Goal: Task Accomplishment & Management: Use online tool/utility

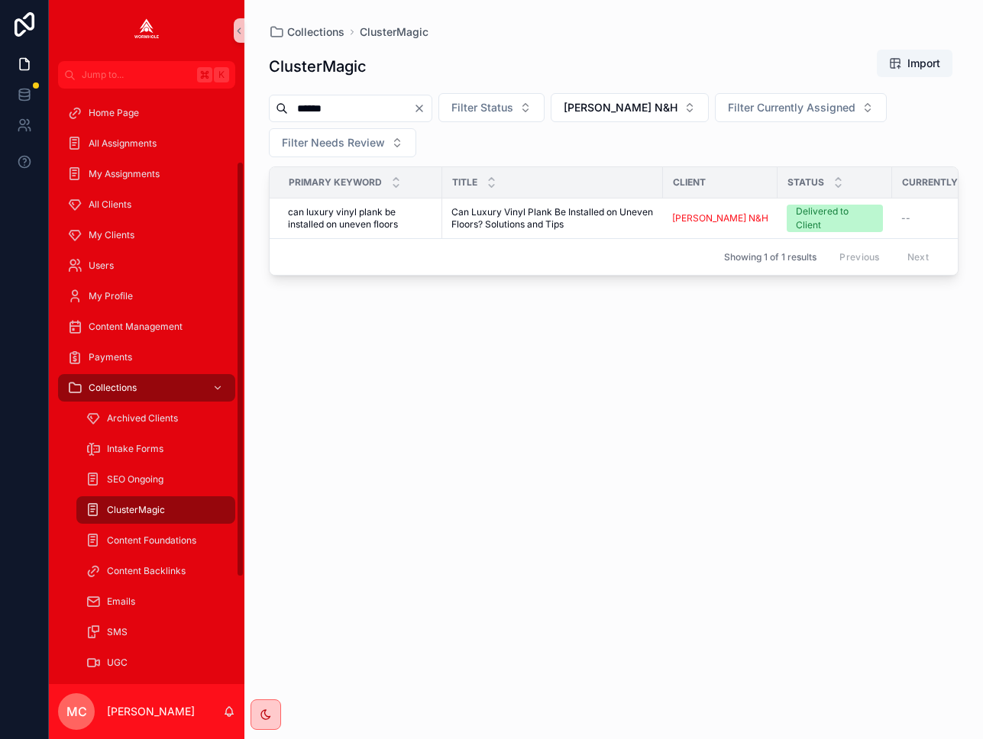
scroll to position [105, 0]
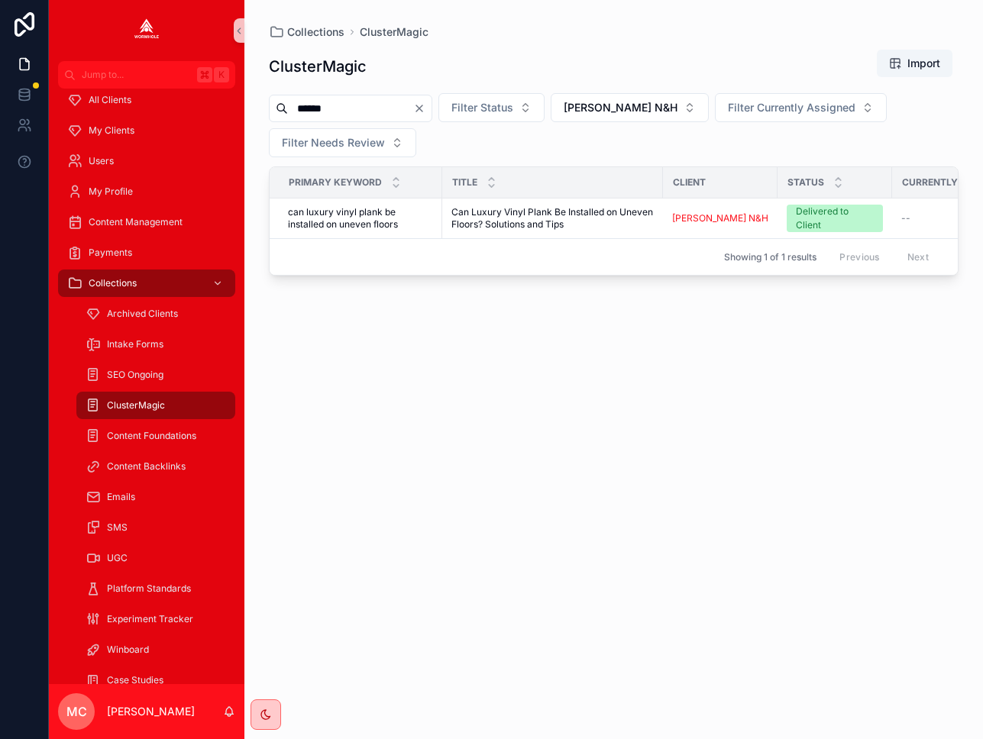
click at [426, 108] on icon "Clear" at bounding box center [419, 108] width 12 height 12
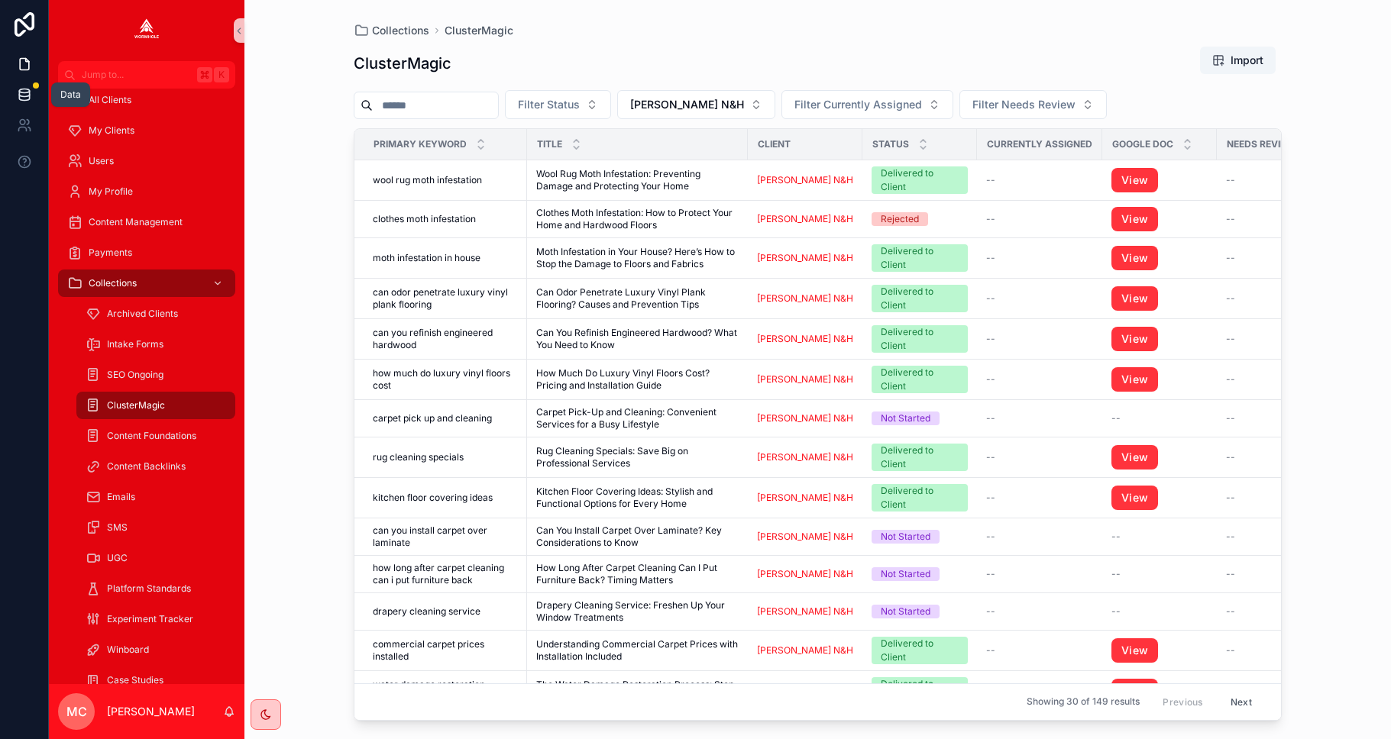
click at [28, 98] on icon at bounding box center [24, 98] width 10 height 6
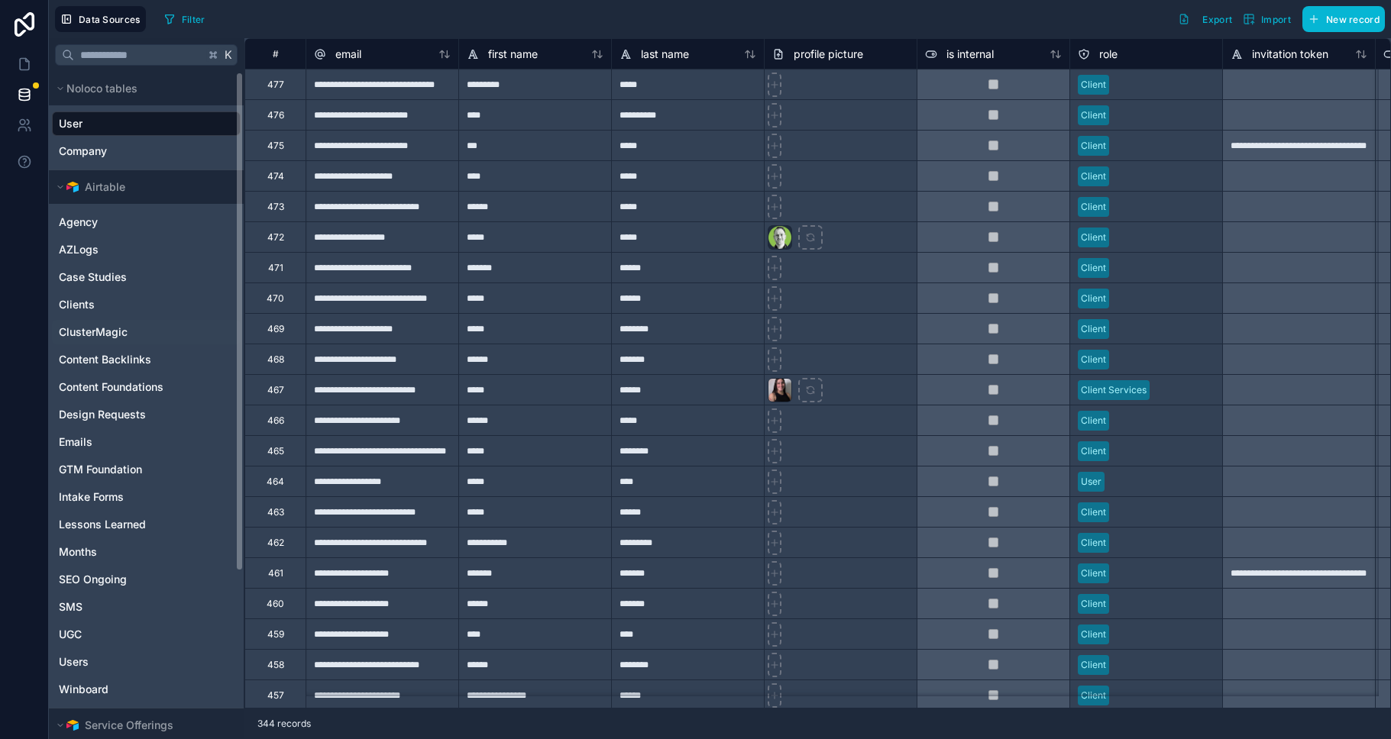
click at [75, 331] on span "ClusterMagic" at bounding box center [93, 332] width 69 height 15
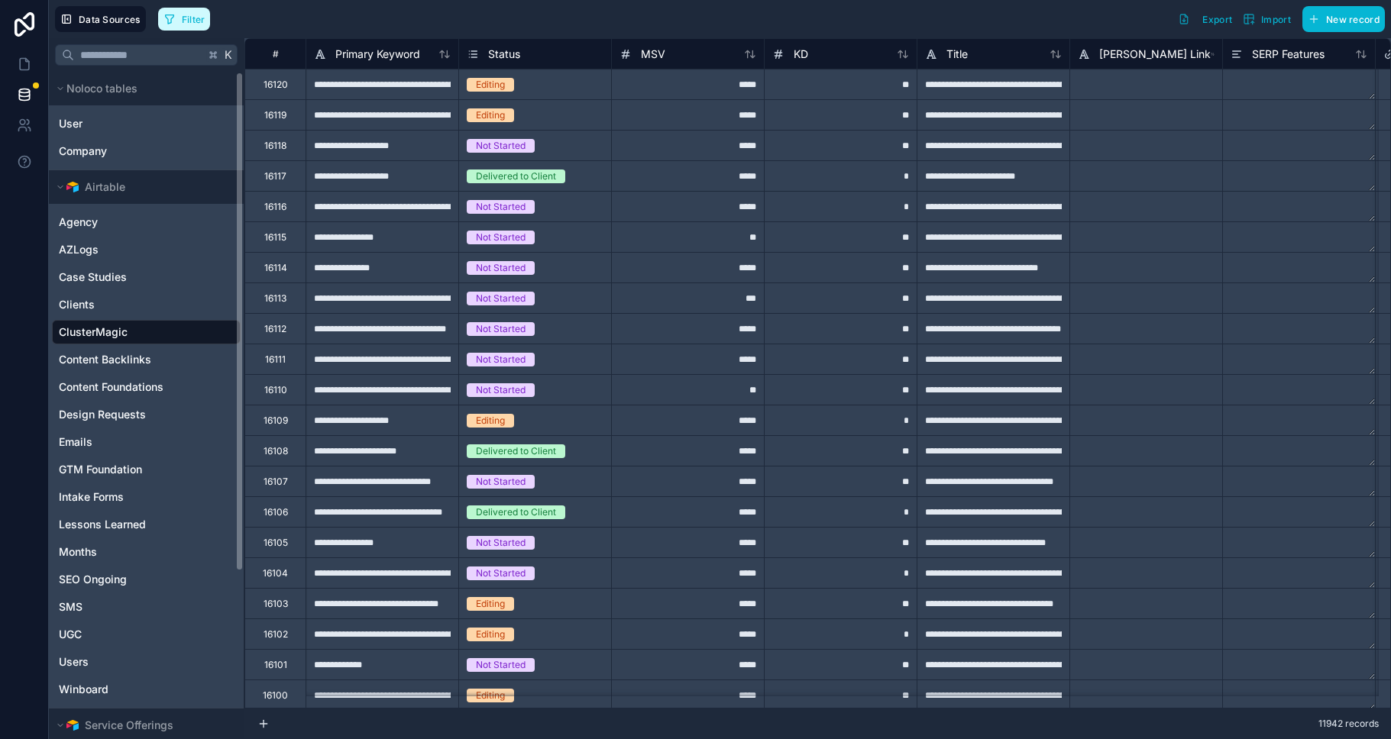
click at [175, 23] on button "Filter" at bounding box center [184, 19] width 53 height 23
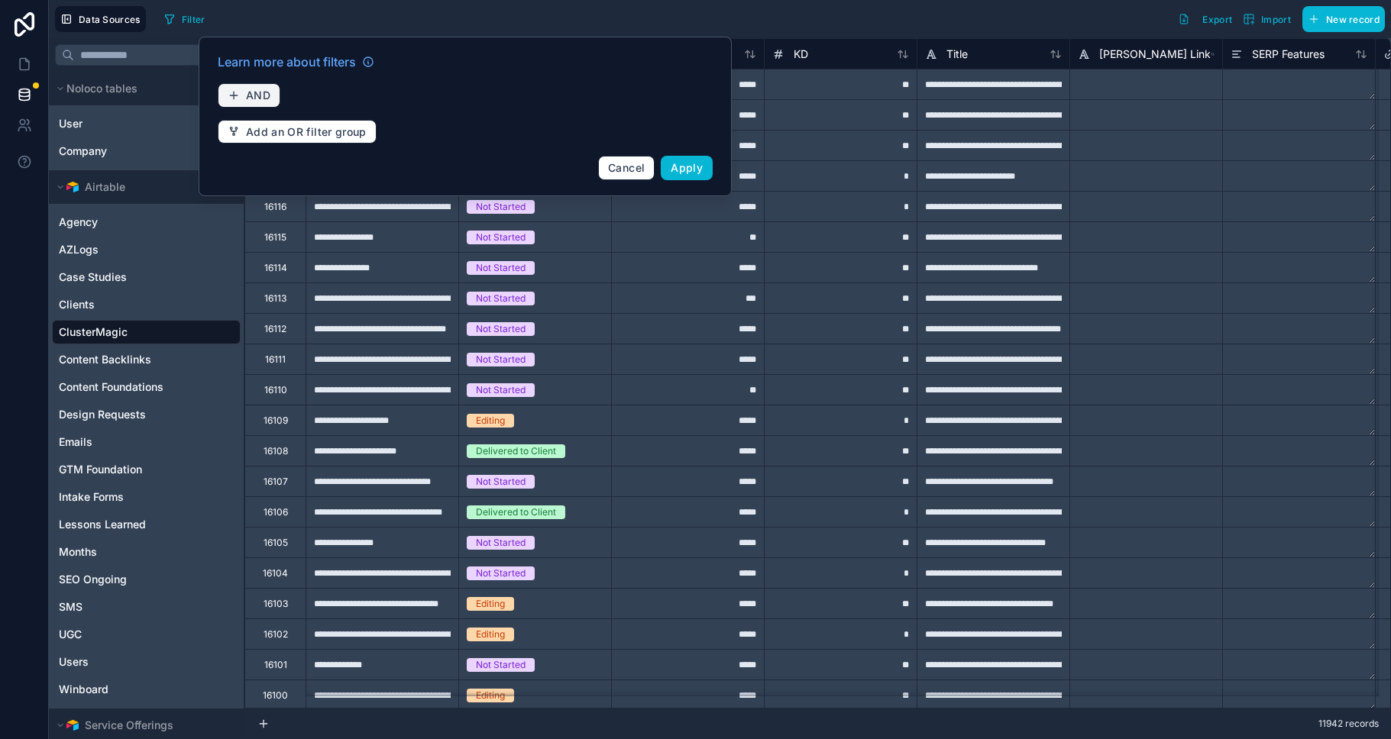
click at [240, 93] on button "AND" at bounding box center [249, 95] width 63 height 24
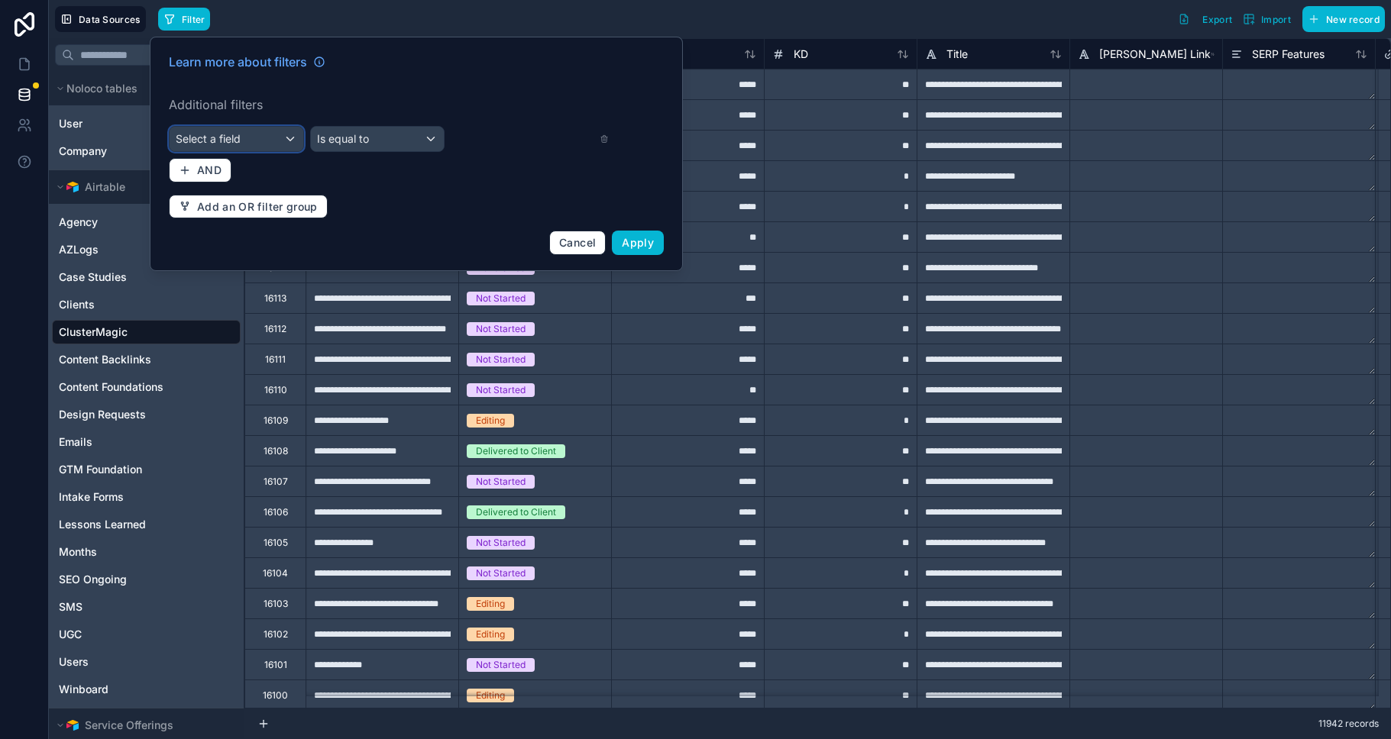
click at [270, 138] on div "Select a field" at bounding box center [237, 139] width 134 height 24
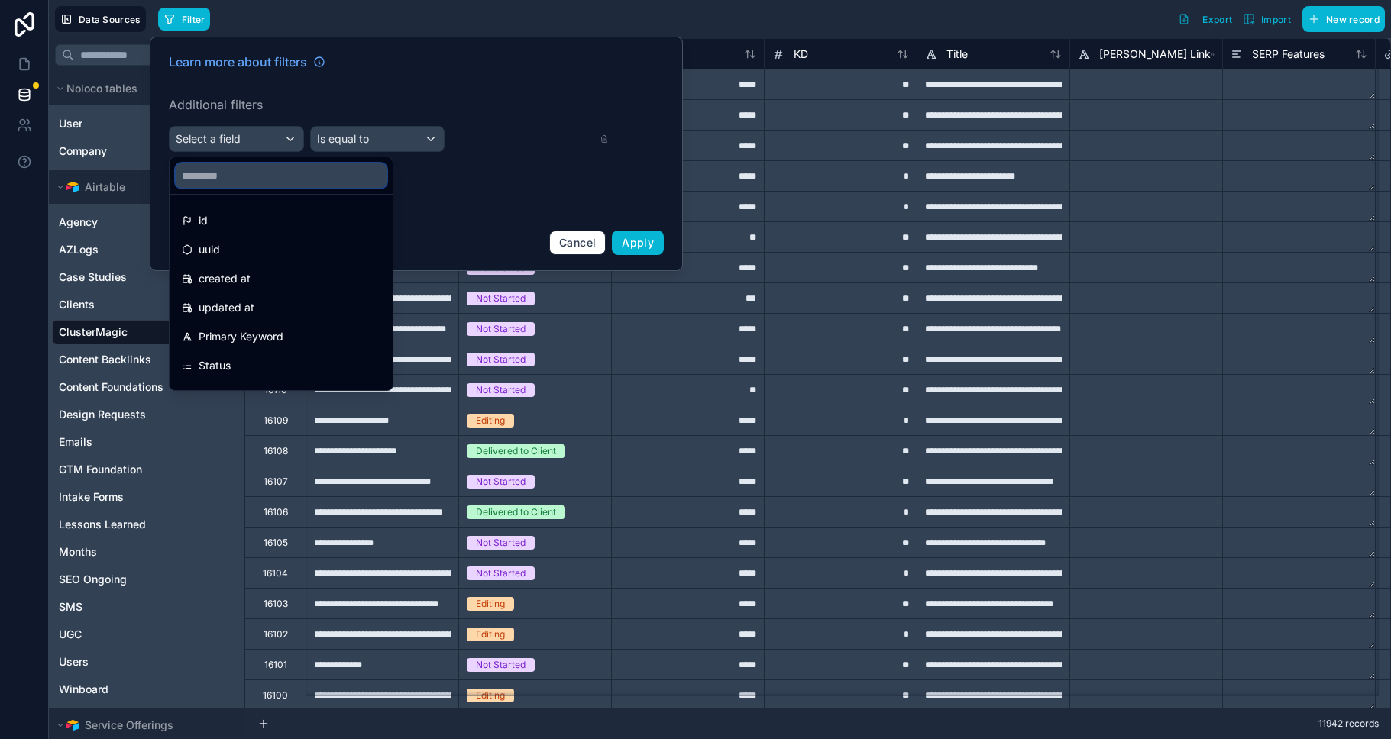
click at [270, 169] on input "text" at bounding box center [281, 175] width 211 height 24
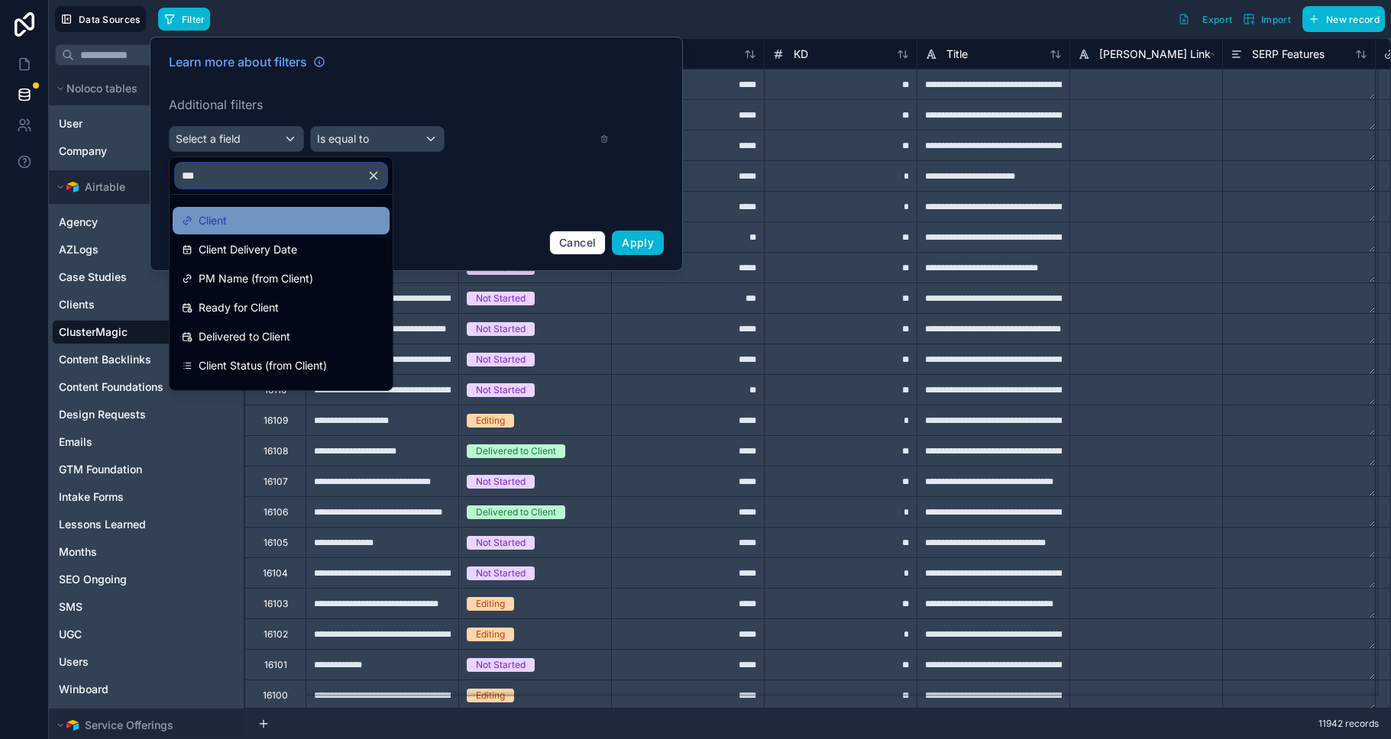
type input "***"
click at [205, 216] on span "Client" at bounding box center [213, 221] width 28 height 18
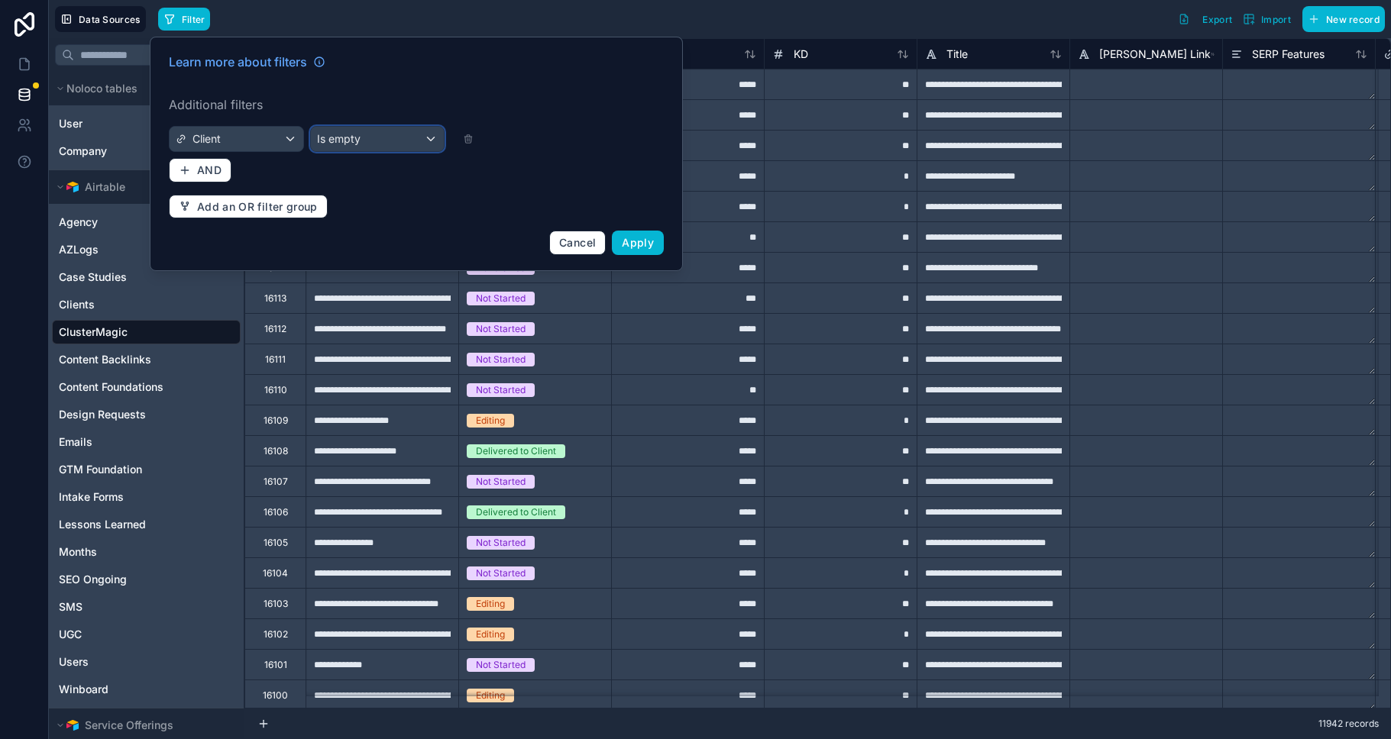
click at [351, 131] on span "Is empty" at bounding box center [339, 138] width 44 height 15
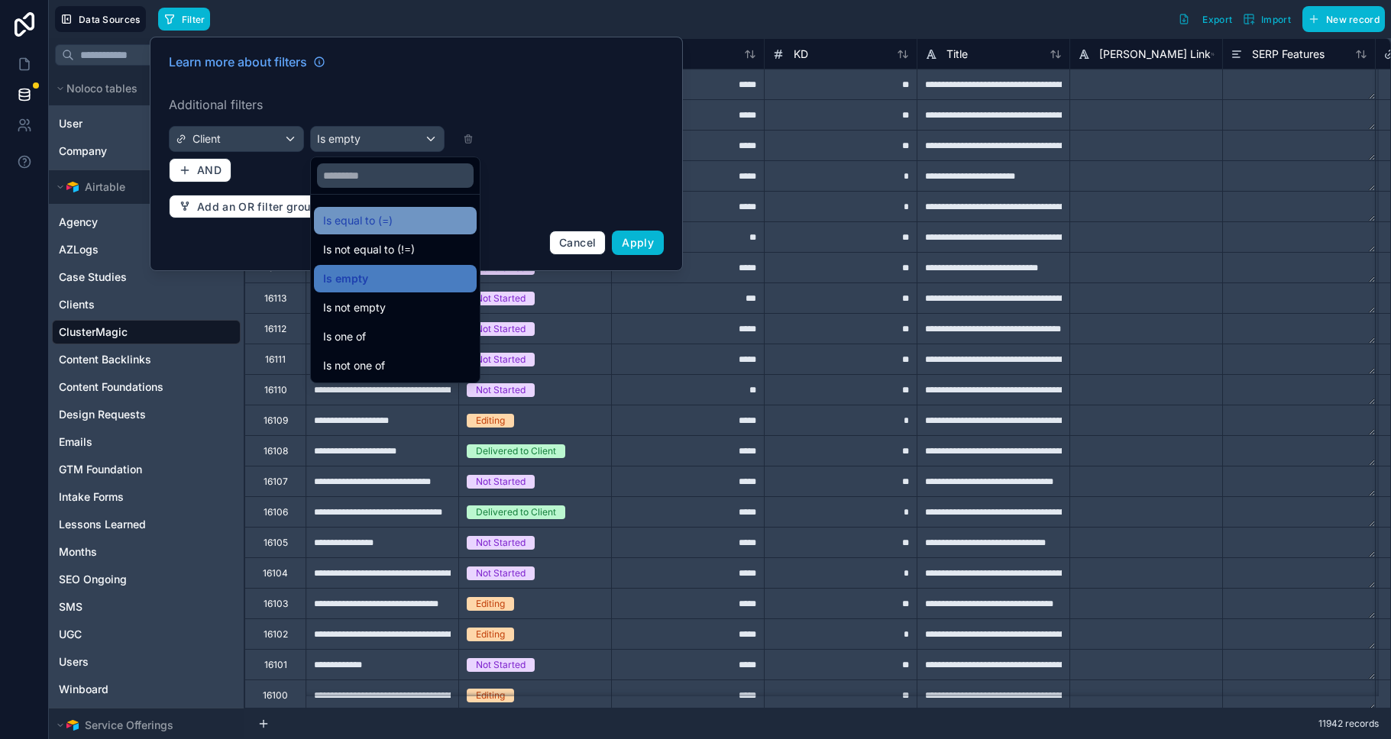
click at [364, 217] on span "Is equal to (=)" at bounding box center [358, 221] width 70 height 18
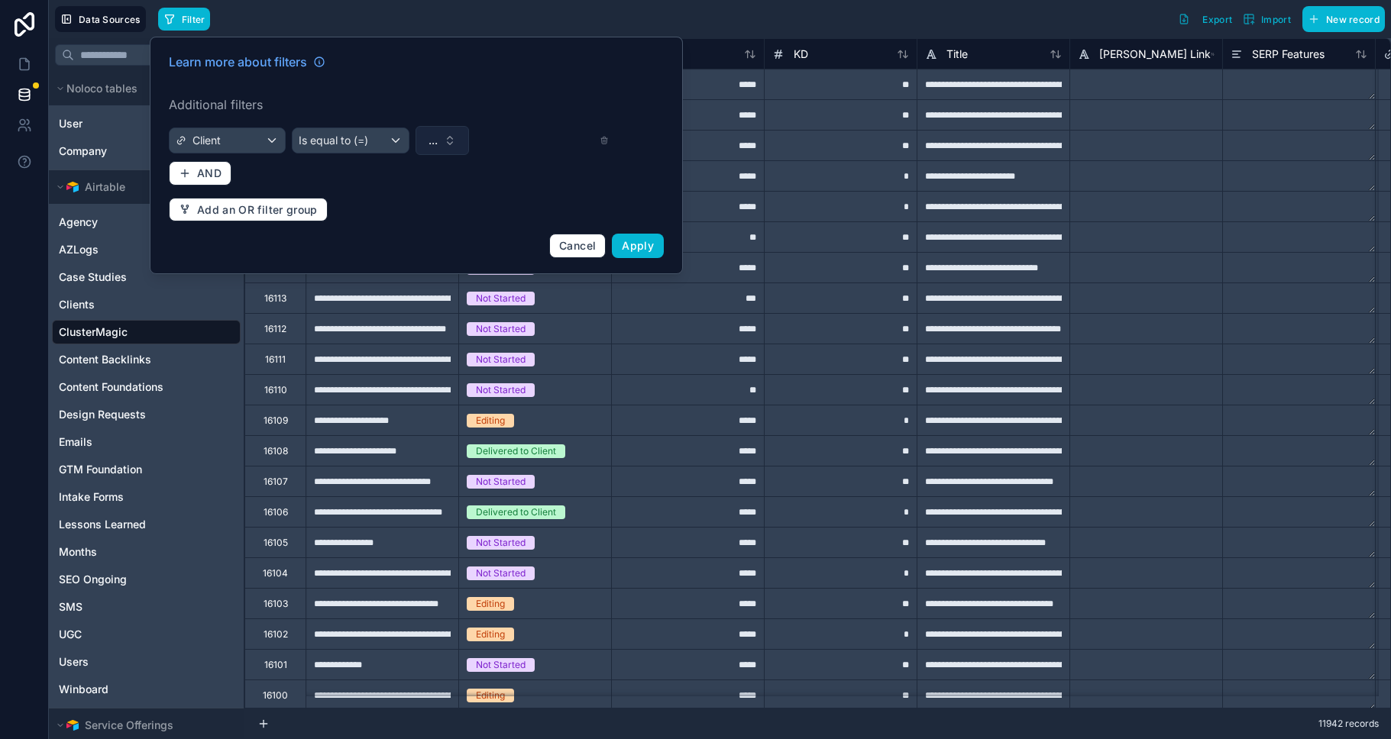
click at [432, 144] on span "..." at bounding box center [433, 140] width 9 height 15
type input "***"
click at [424, 200] on div "[PERSON_NAME] N&H" at bounding box center [442, 202] width 183 height 24
click at [652, 244] on span "Apply" at bounding box center [638, 245] width 32 height 13
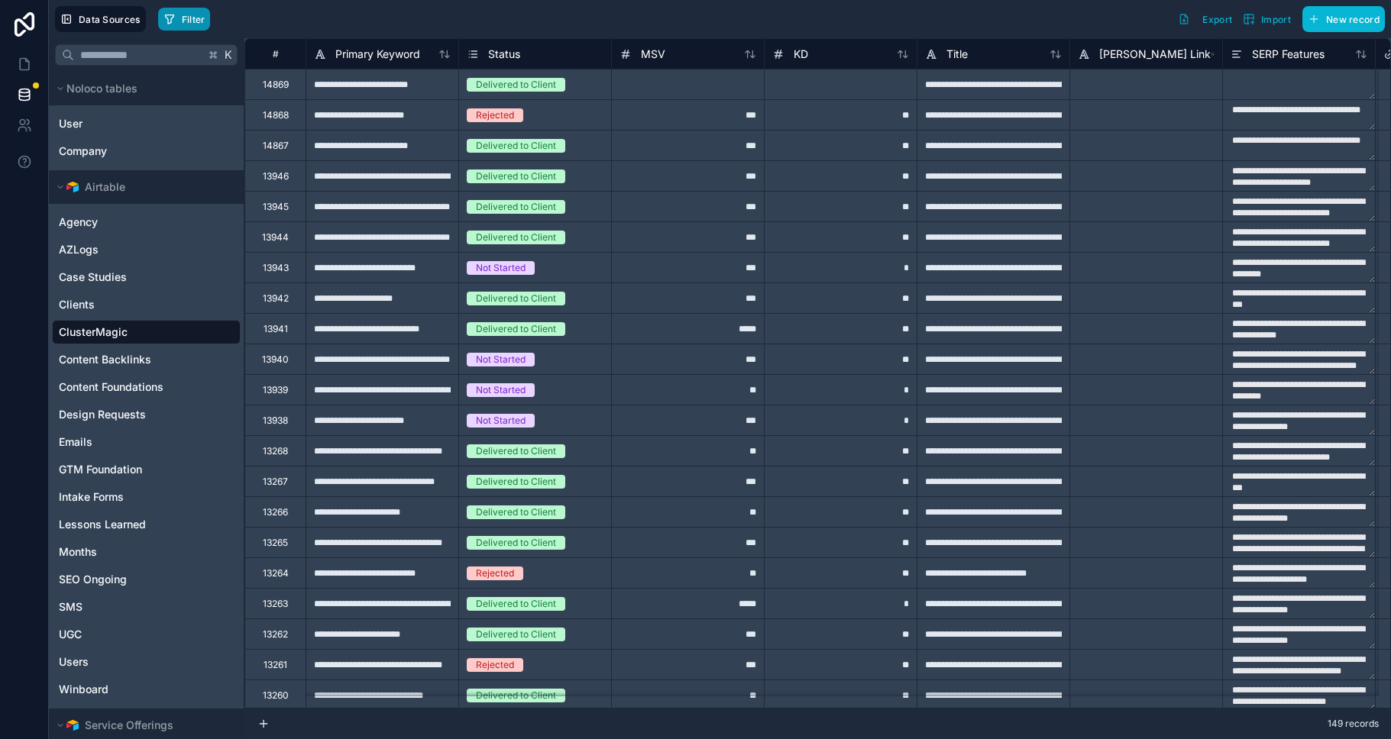
click at [190, 23] on span "Filter" at bounding box center [194, 19] width 24 height 11
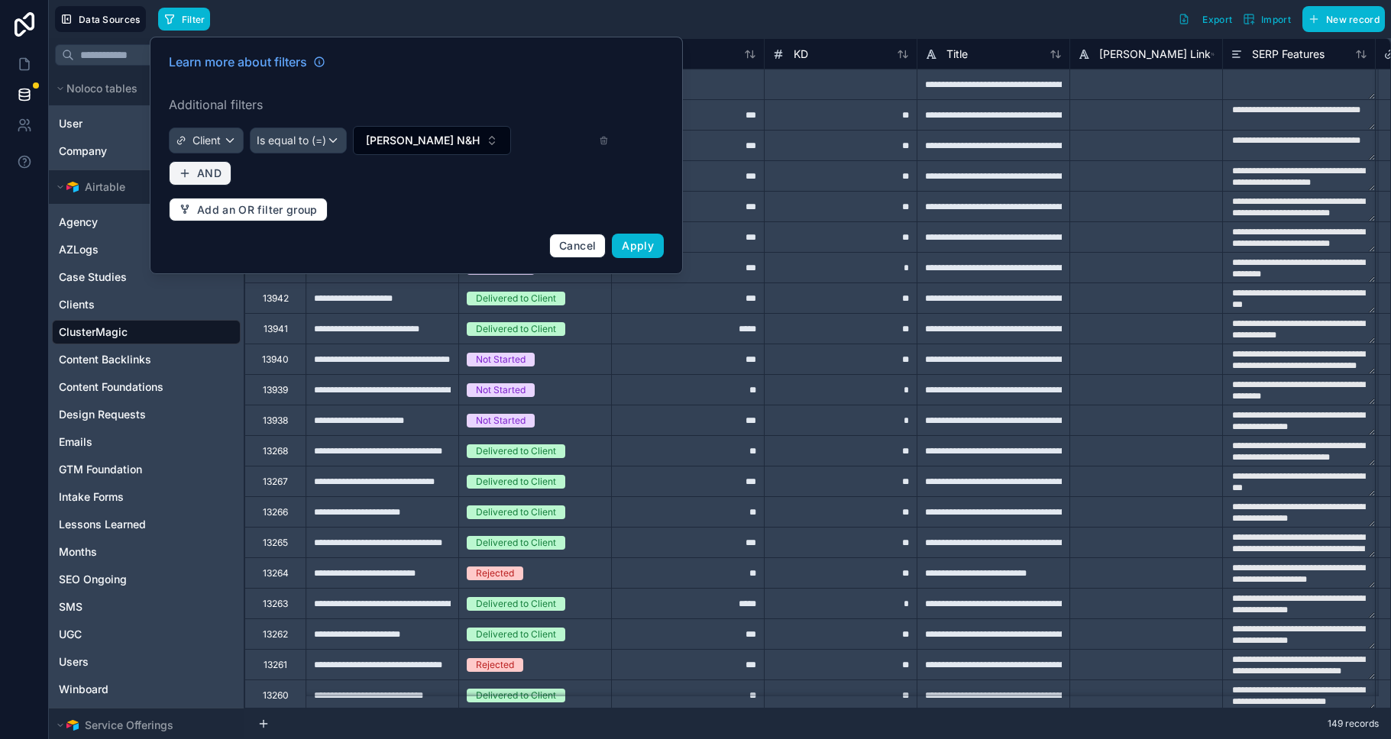
click at [209, 177] on span "AND" at bounding box center [209, 174] width 24 height 14
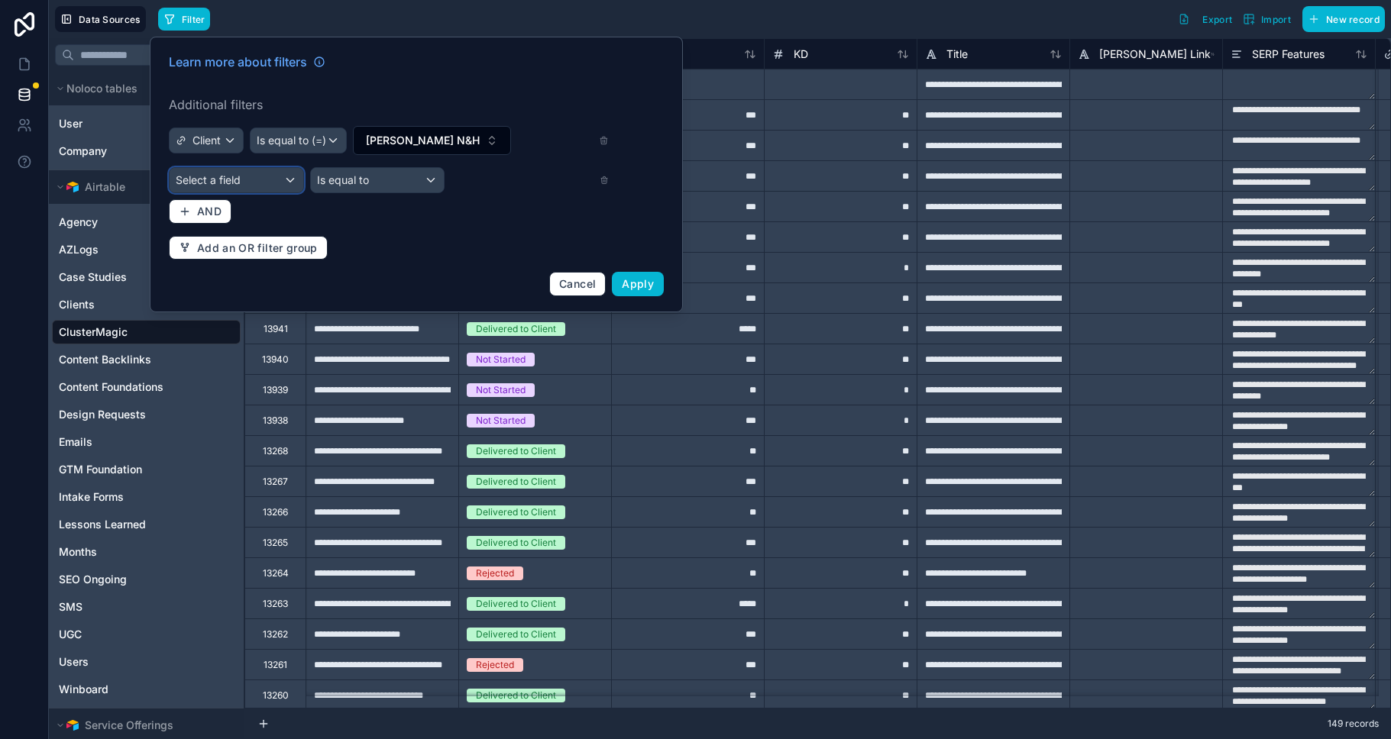
click at [209, 177] on span "Select a field" at bounding box center [208, 179] width 65 height 13
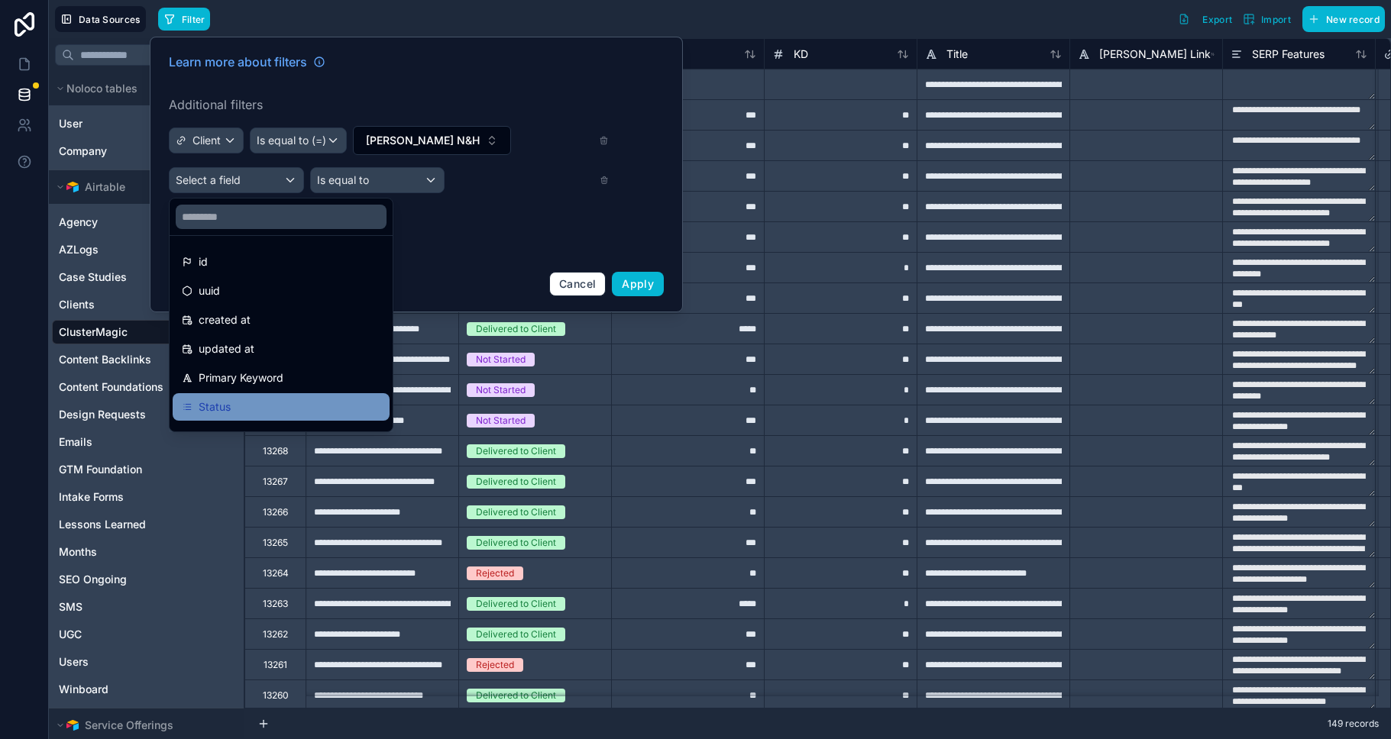
click at [254, 407] on div "Status" at bounding box center [281, 407] width 199 height 18
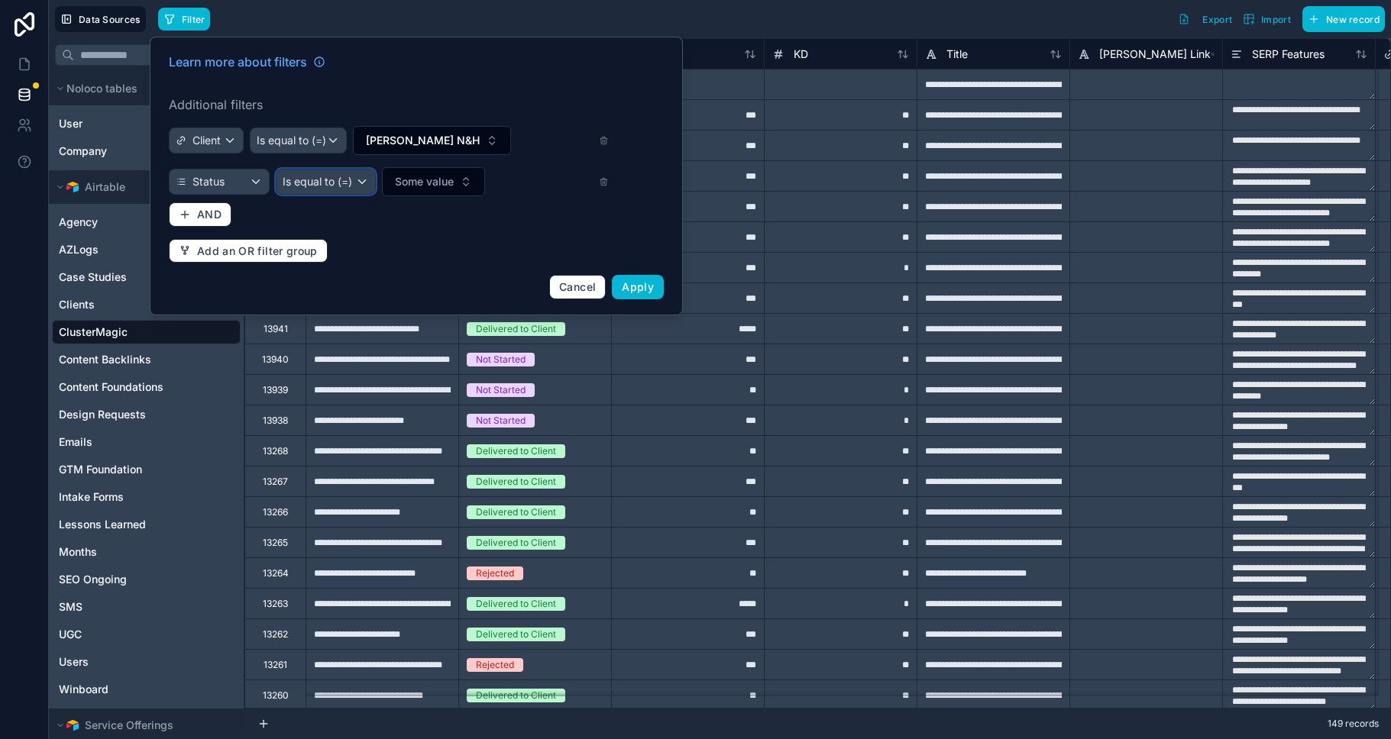
click at [306, 170] on div "Is equal to (=)" at bounding box center [326, 182] width 99 height 24
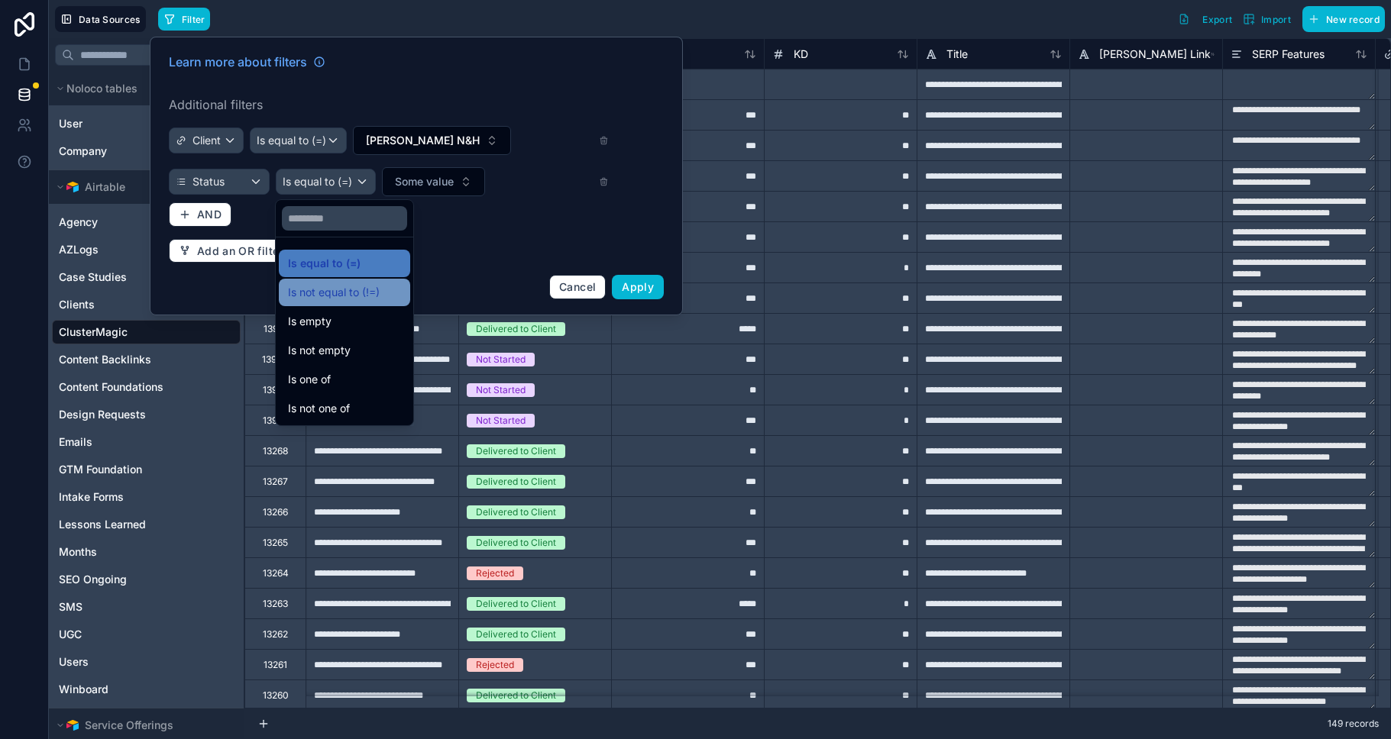
click at [339, 298] on span "Is not equal to (!=)" at bounding box center [334, 292] width 92 height 18
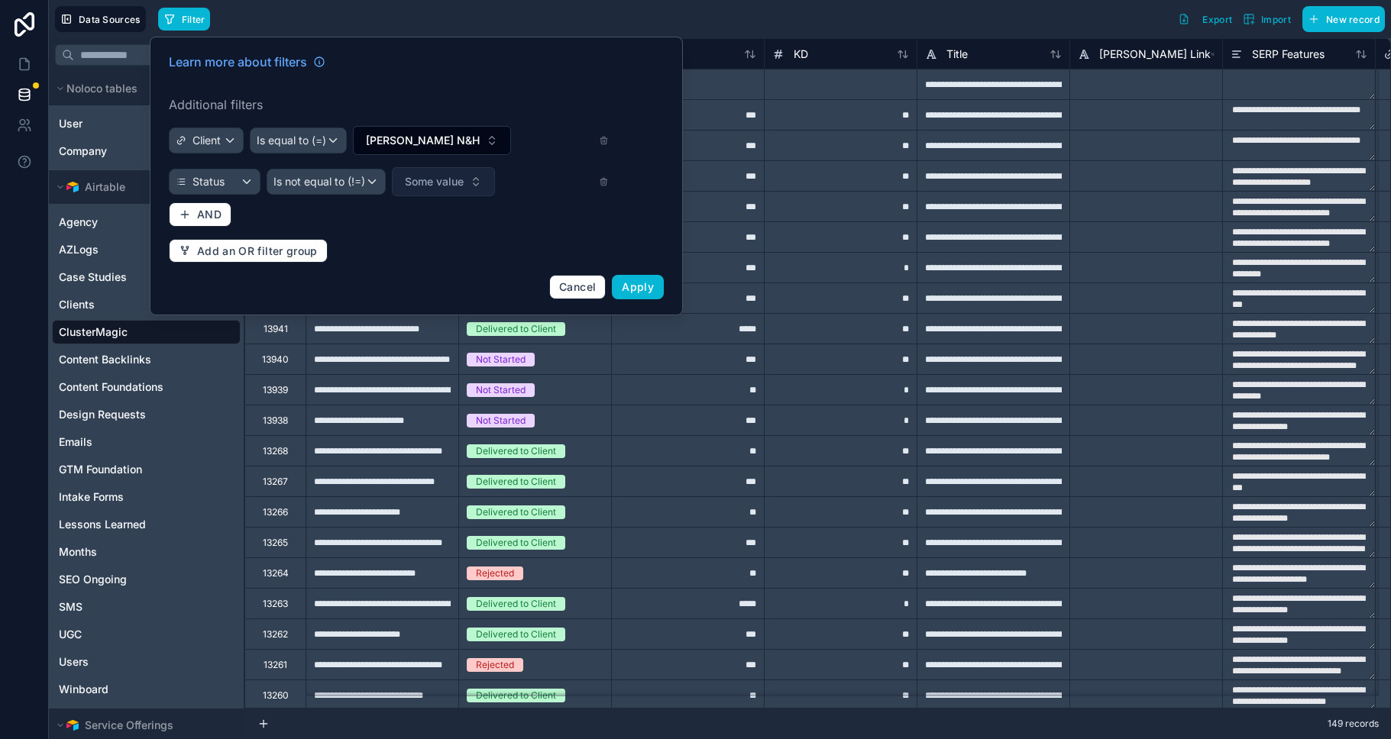
click at [429, 185] on span "Some value" at bounding box center [434, 181] width 59 height 15
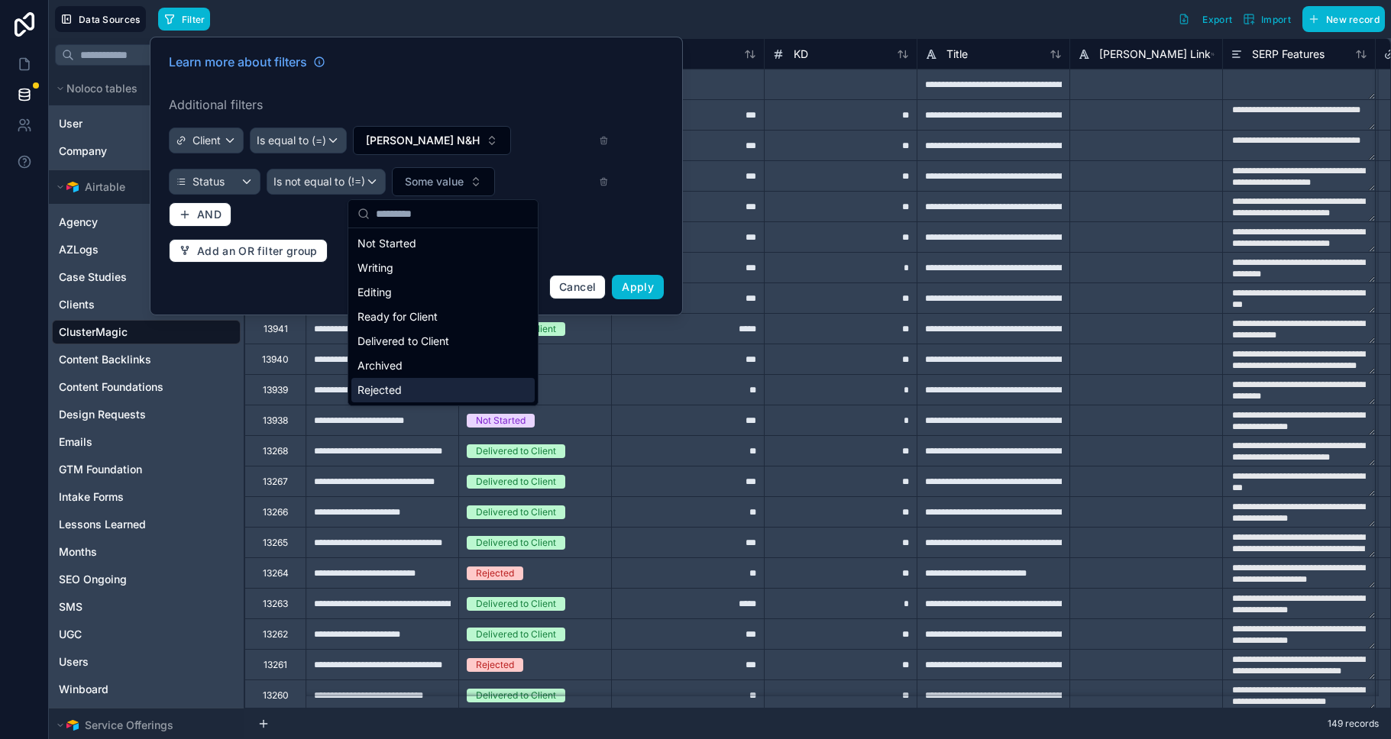
click at [391, 389] on div "Rejected" at bounding box center [442, 390] width 183 height 24
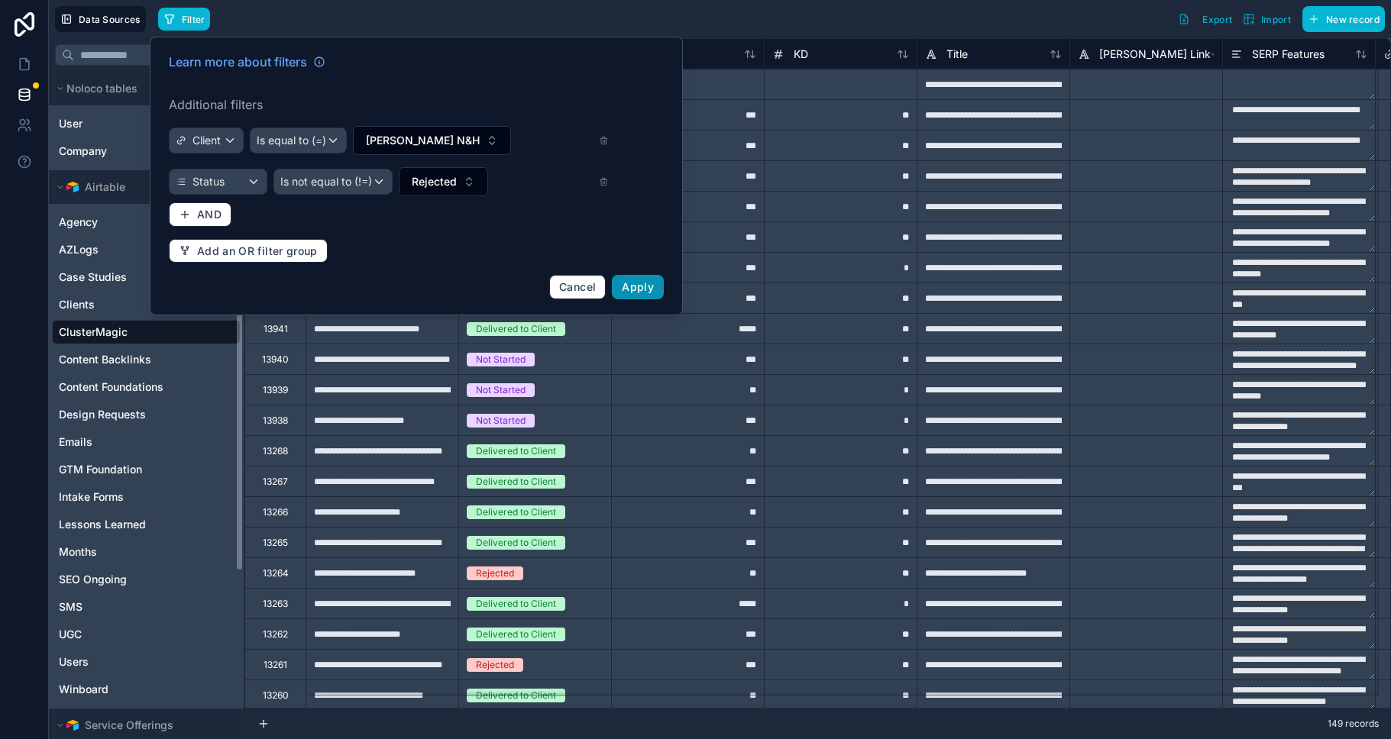
drag, startPoint x: 633, startPoint y: 285, endPoint x: 580, endPoint y: 15, distance: 275.7
click at [633, 285] on span "Apply" at bounding box center [638, 286] width 32 height 13
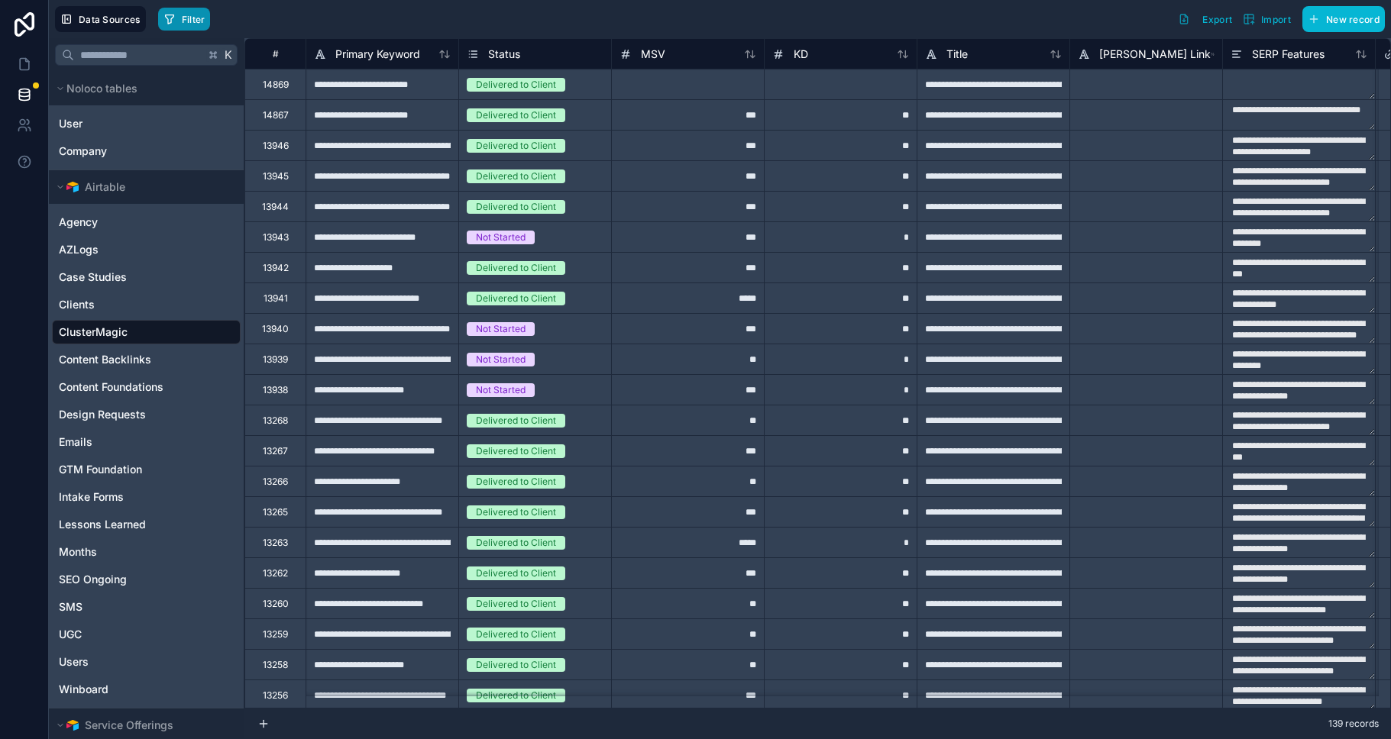
click at [196, 24] on span "Filter" at bounding box center [194, 19] width 24 height 11
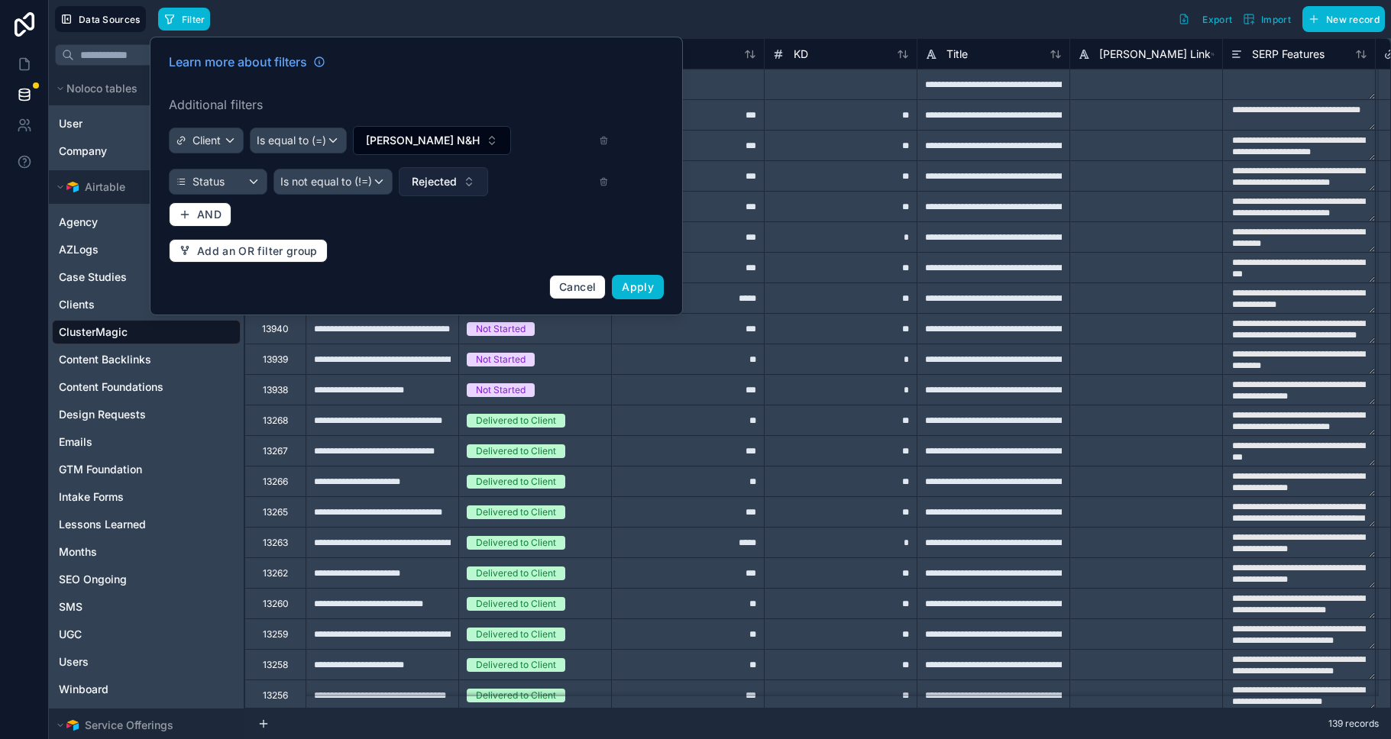
click at [456, 177] on span "Rejected" at bounding box center [434, 181] width 45 height 15
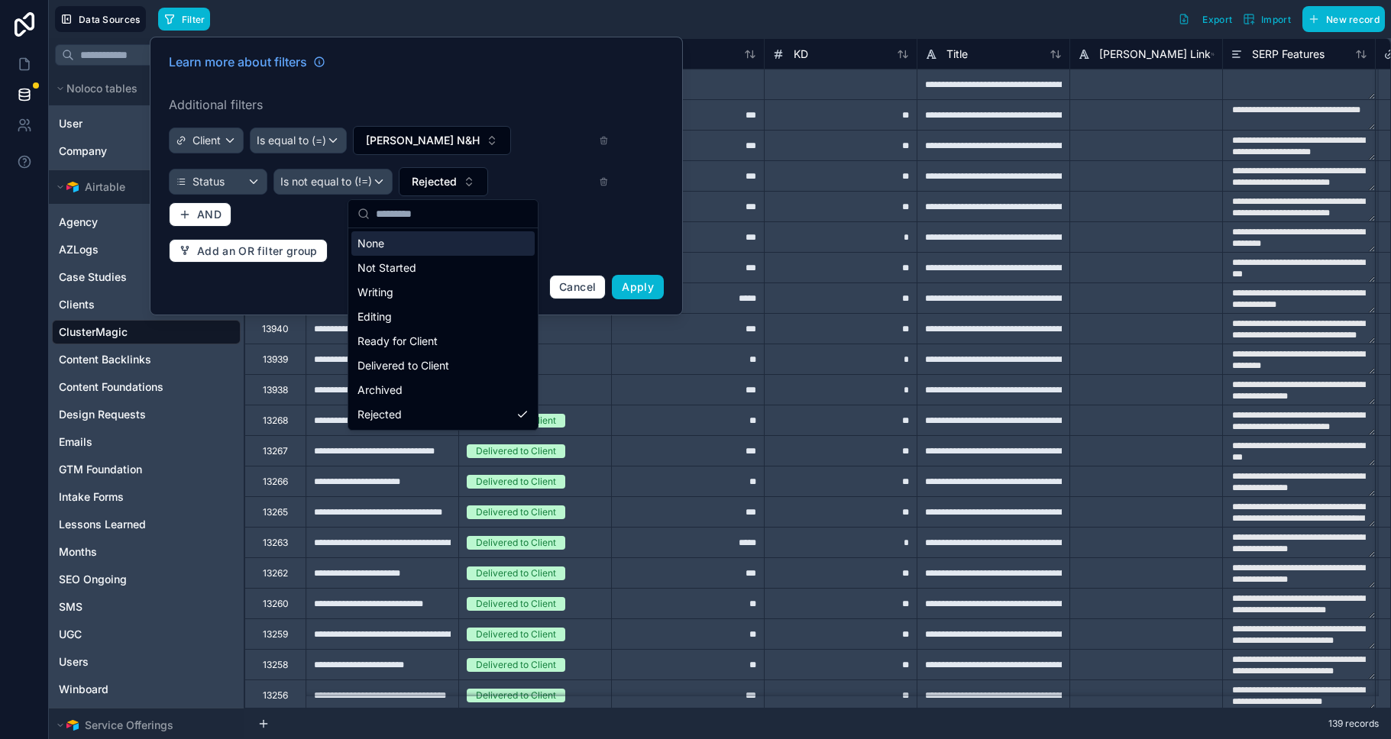
click at [552, 85] on div "Learn more about filters Additional filters Client Is equal to (=) Ayoub N&H St…" at bounding box center [416, 176] width 513 height 265
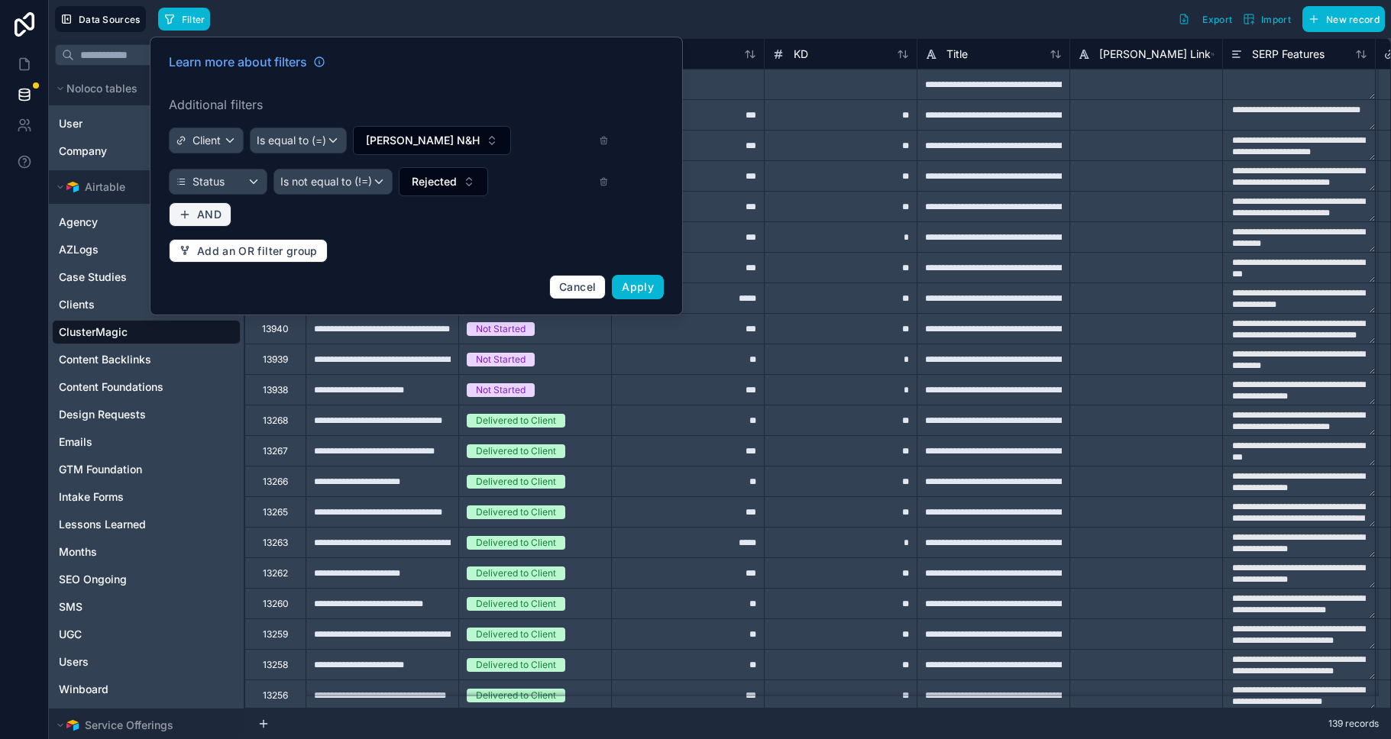
click at [224, 215] on button "AND" at bounding box center [200, 214] width 63 height 24
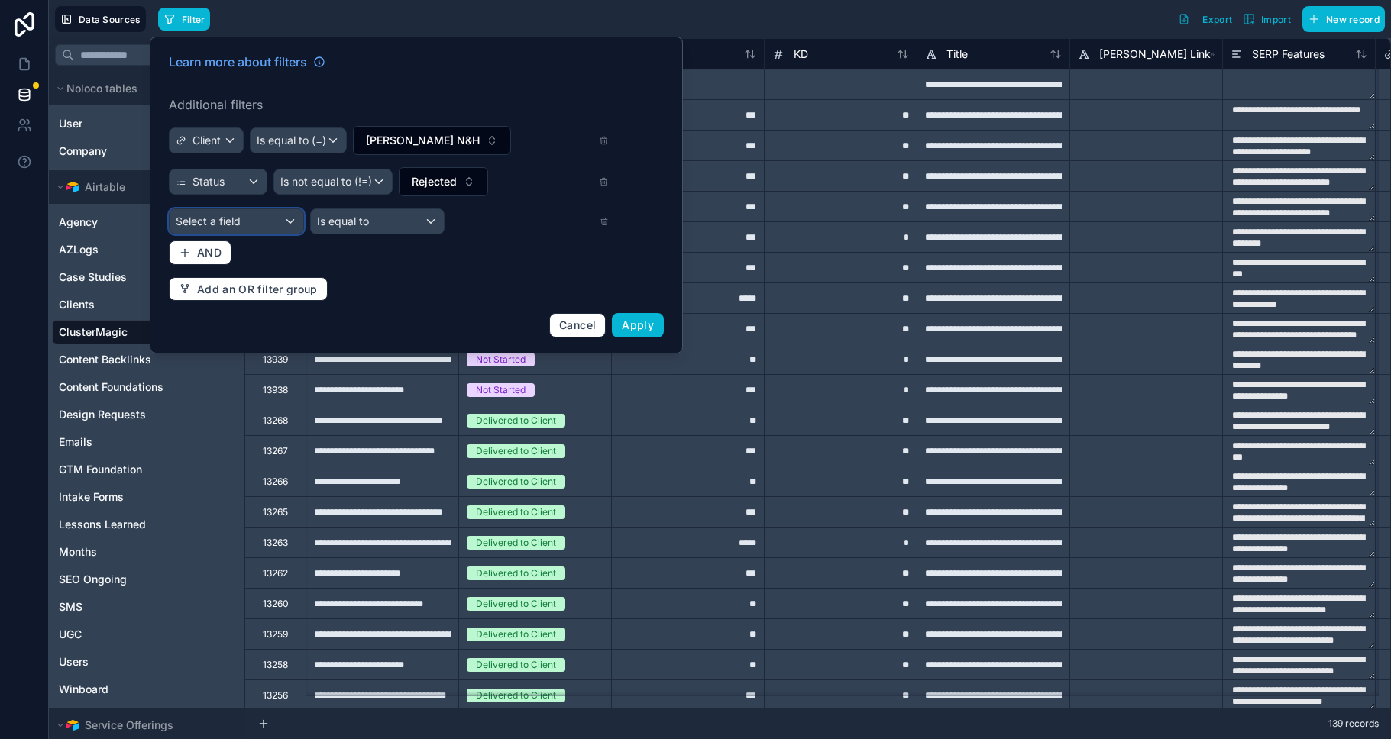
click at [224, 215] on span "Select a field" at bounding box center [208, 221] width 65 height 13
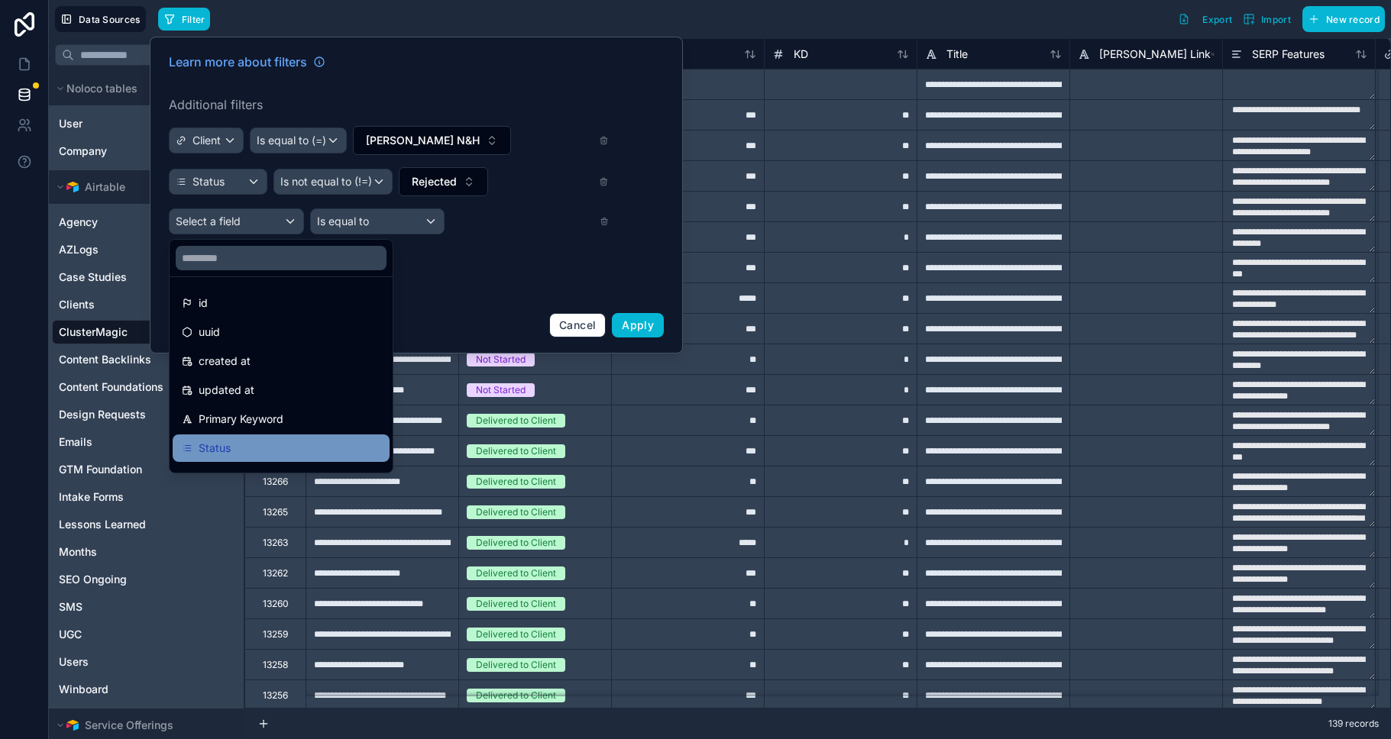
click at [229, 448] on span "Status" at bounding box center [215, 448] width 32 height 18
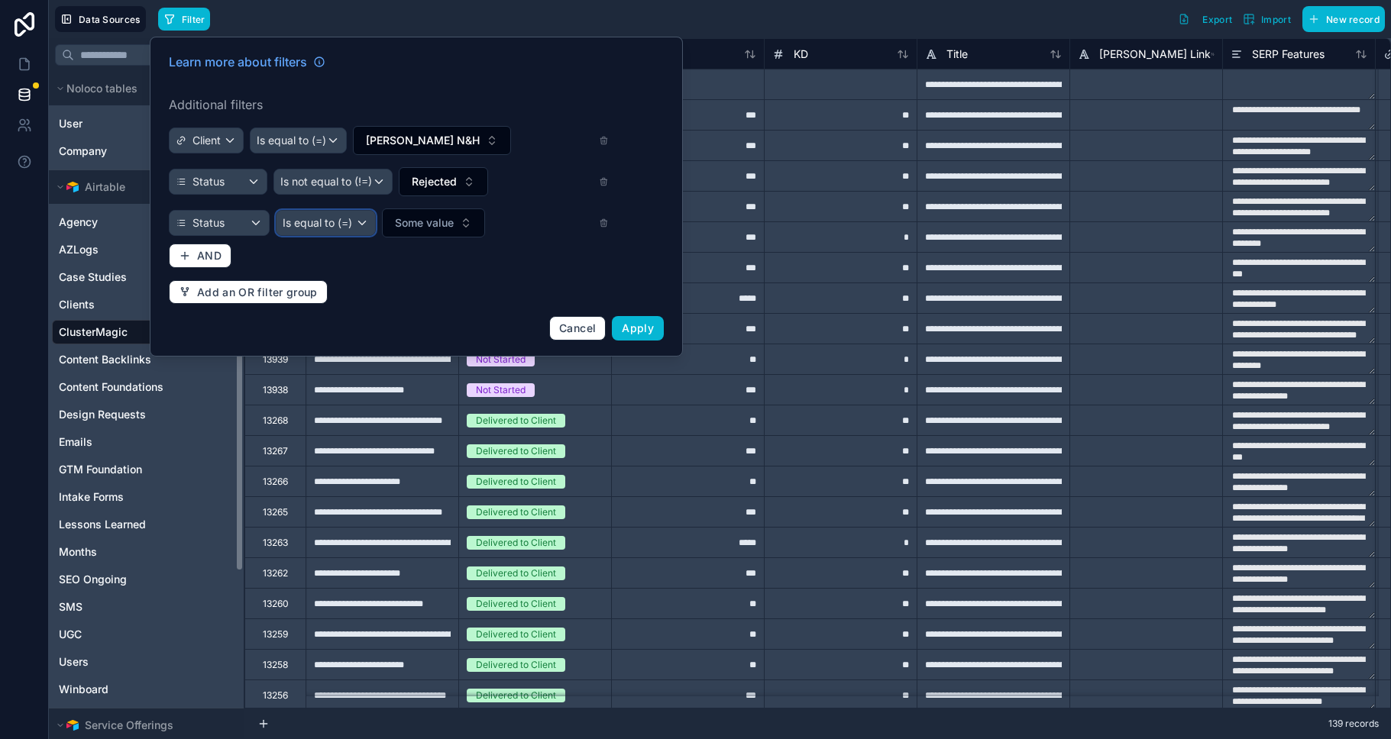
click at [332, 219] on span "Is equal to (=)" at bounding box center [318, 222] width 70 height 15
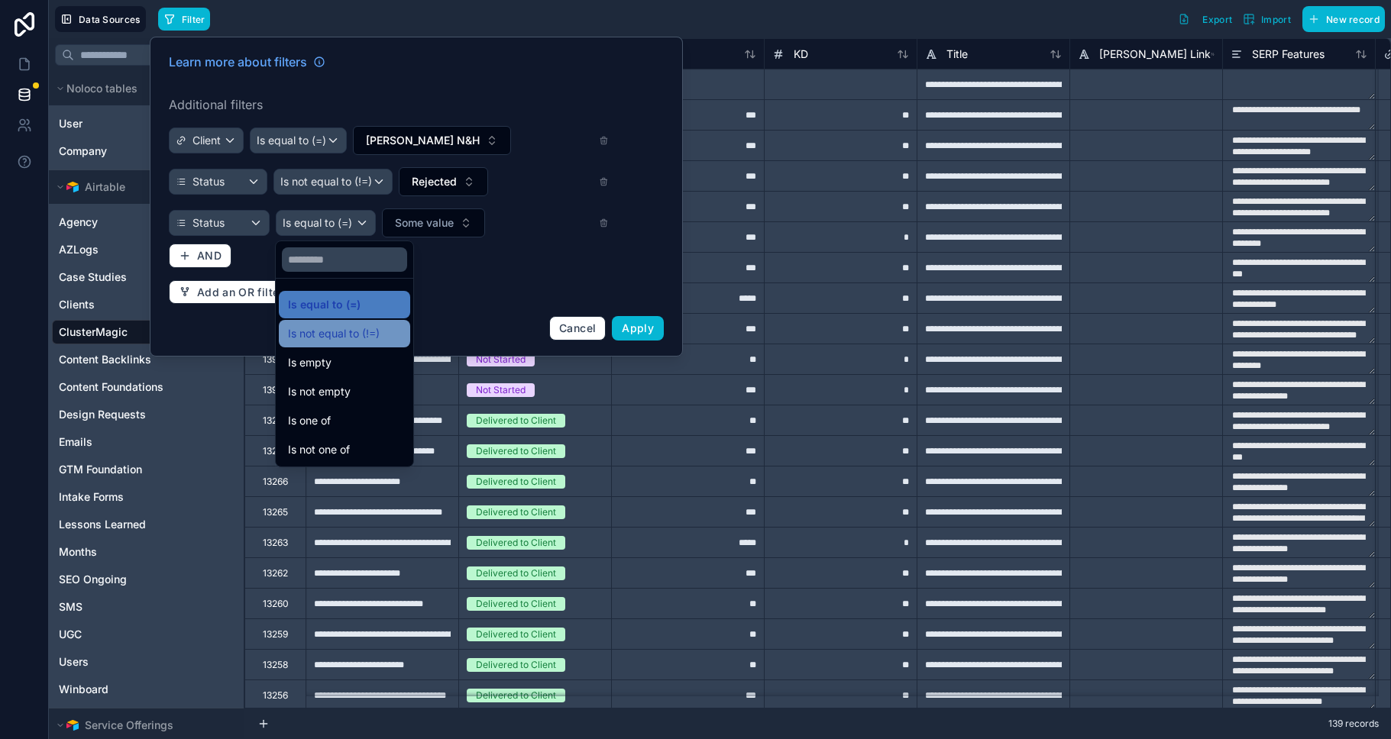
click at [345, 332] on span "Is not equal to (!=)" at bounding box center [334, 334] width 92 height 18
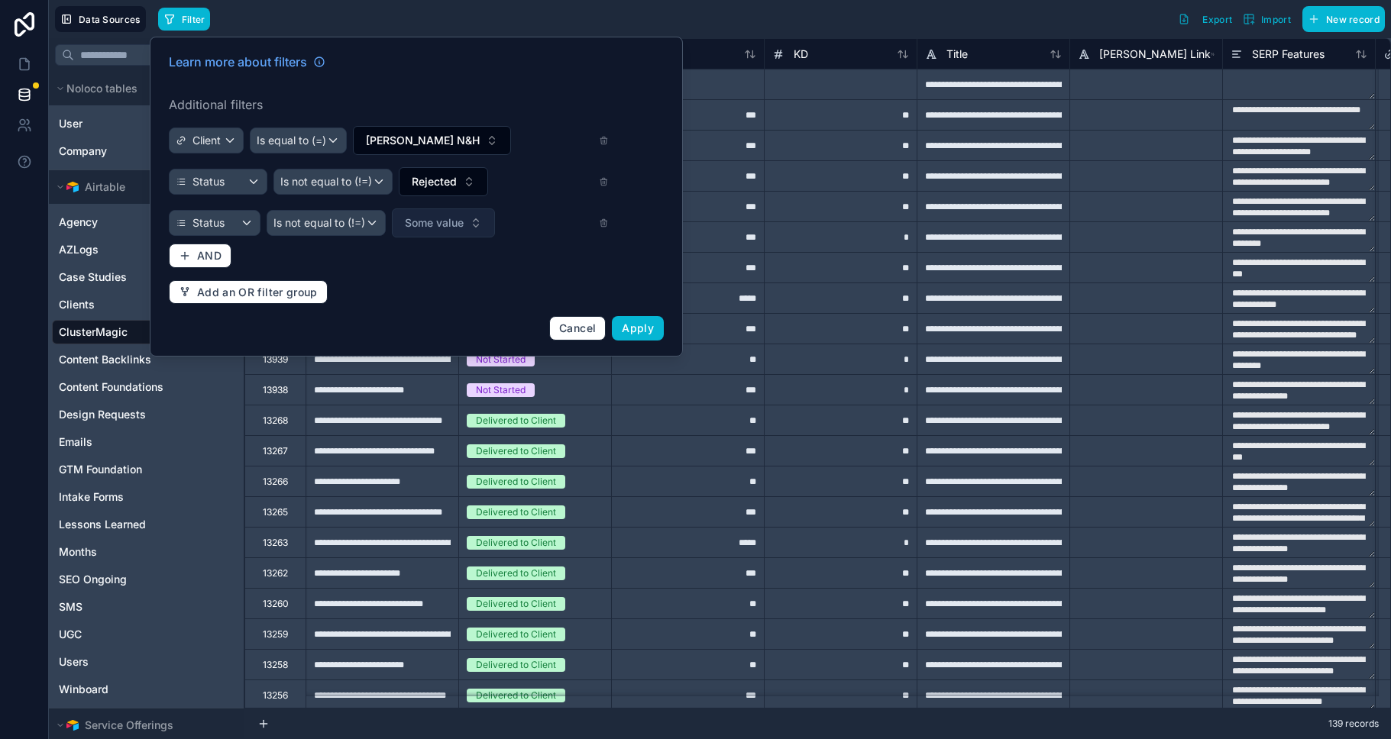
click at [434, 227] on span "Some value" at bounding box center [434, 222] width 59 height 15
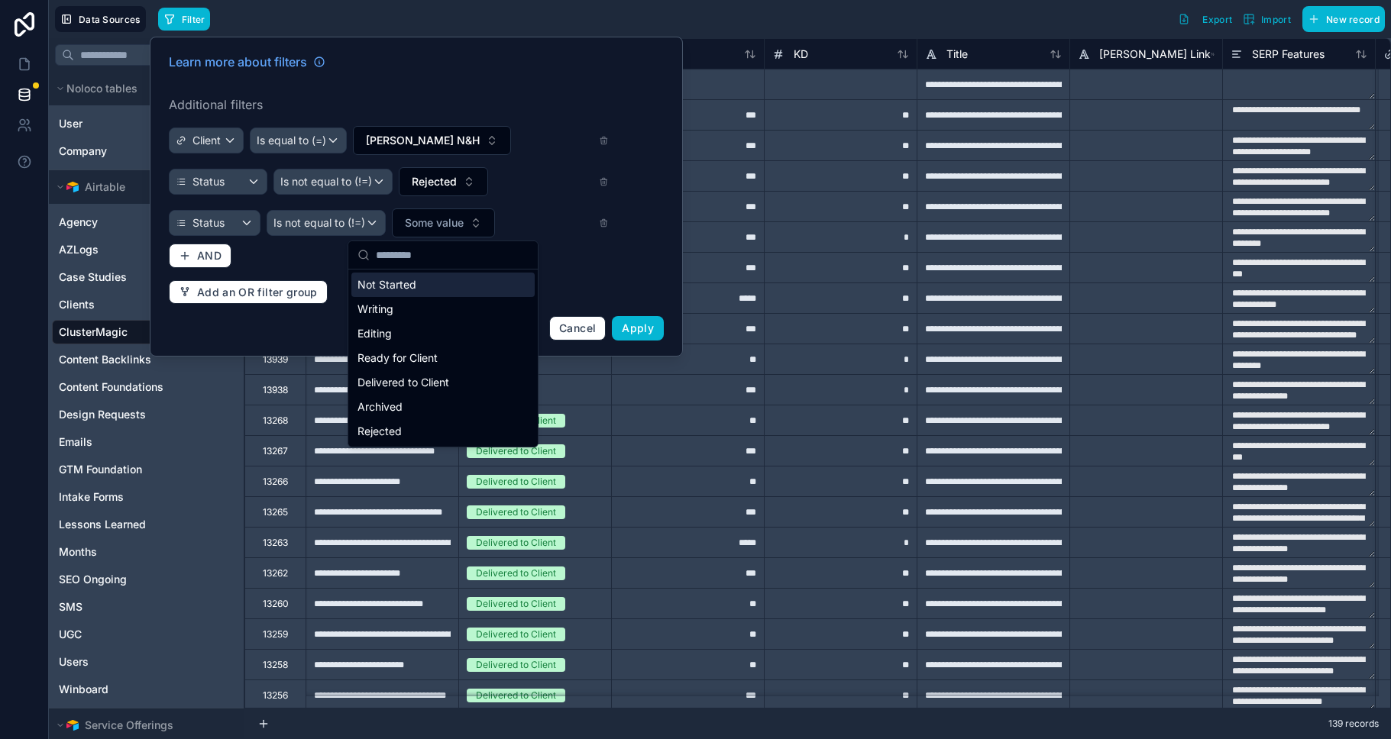
click at [380, 286] on div "Not Started" at bounding box center [442, 285] width 183 height 24
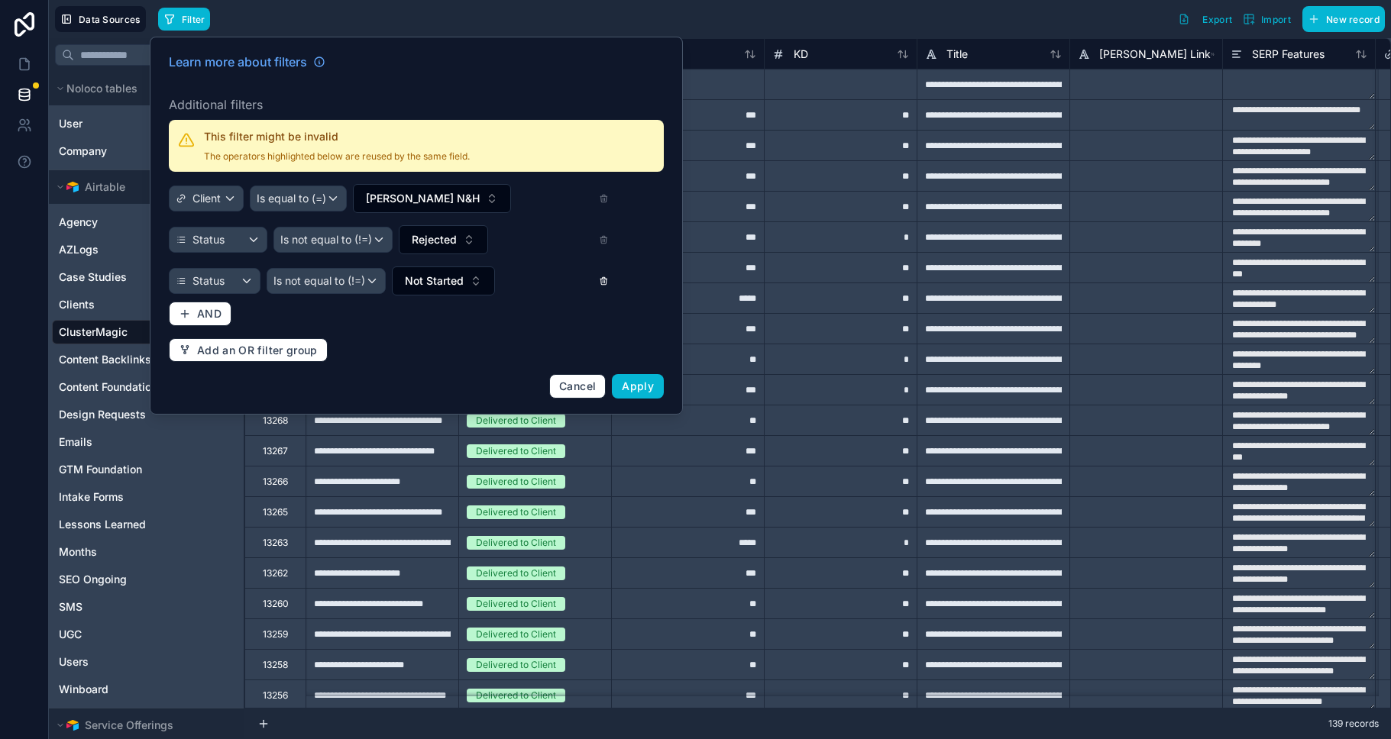
click at [604, 281] on icon at bounding box center [604, 281] width 10 height 11
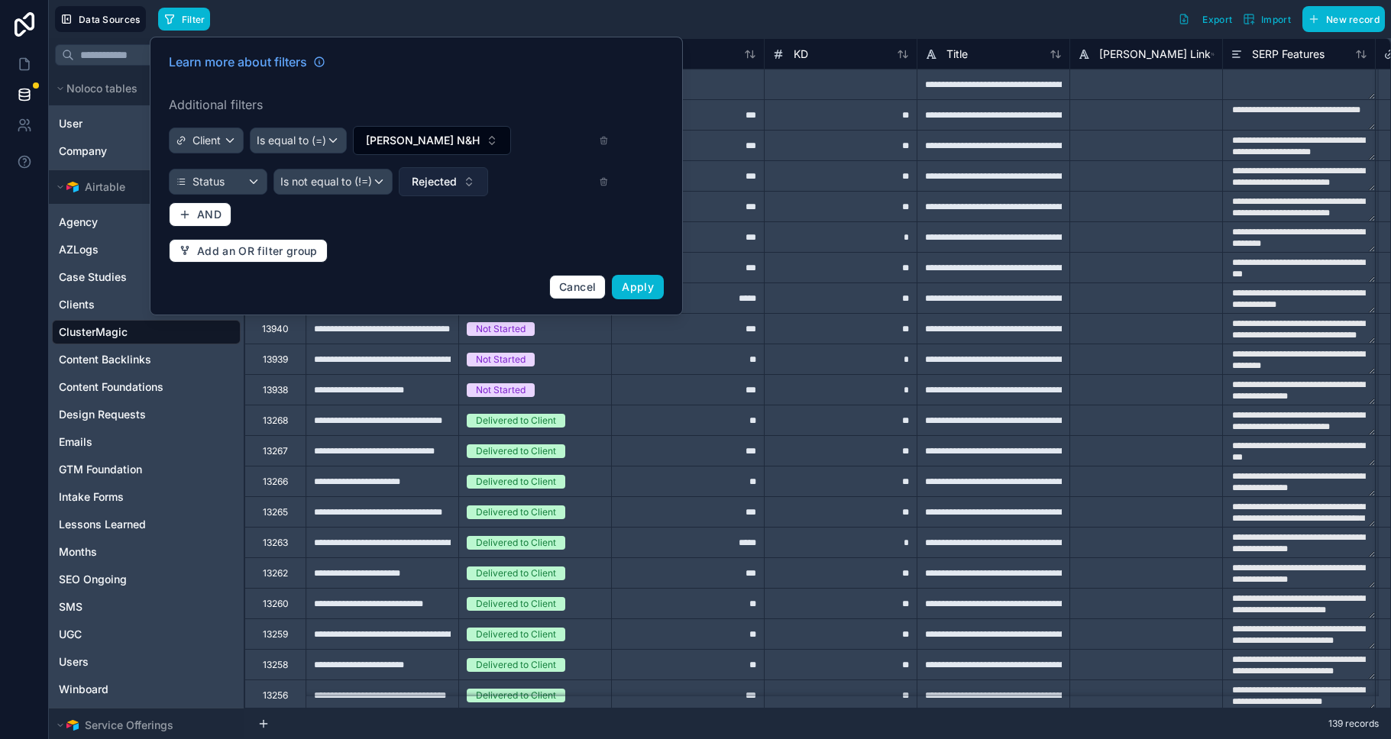
click at [435, 186] on span "Rejected" at bounding box center [434, 181] width 45 height 15
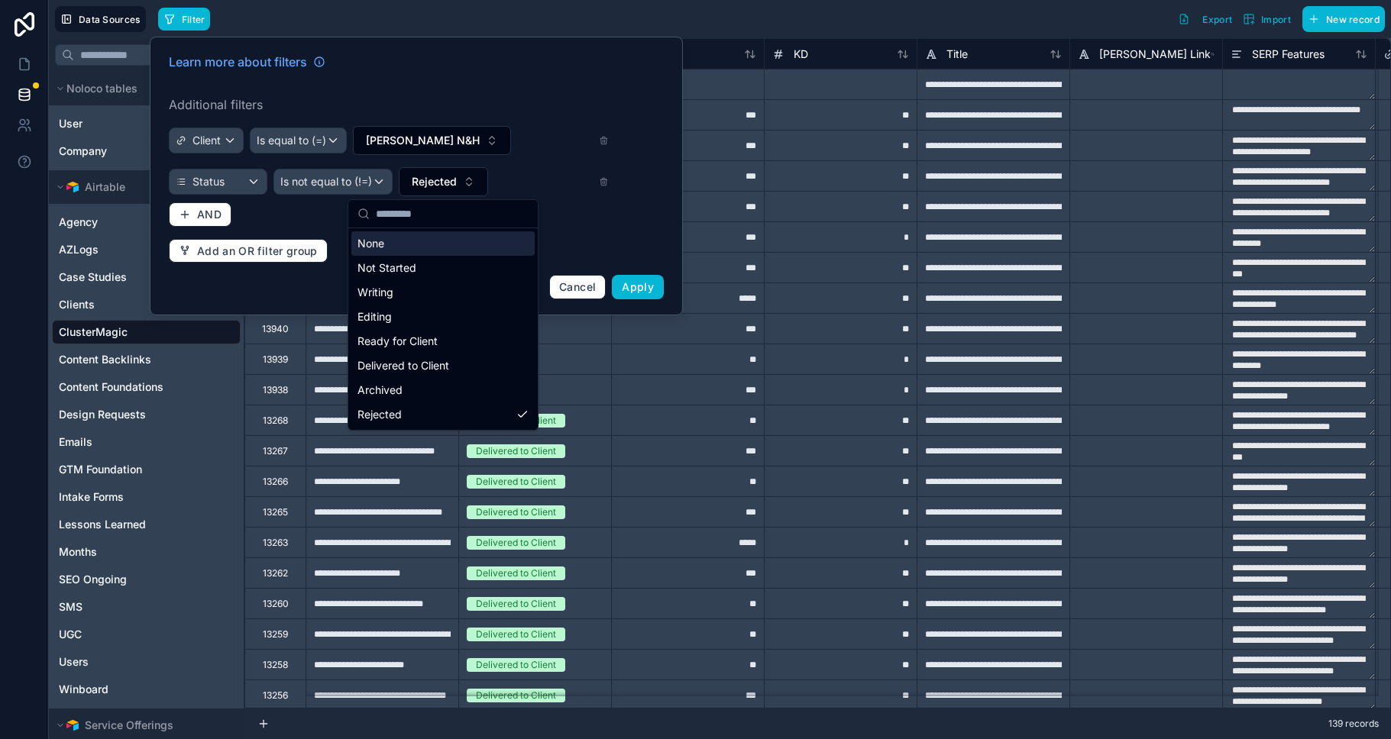
click at [566, 39] on div "Learn more about filters Additional filters Client Is equal to (=) Ayoub N&H St…" at bounding box center [416, 176] width 533 height 279
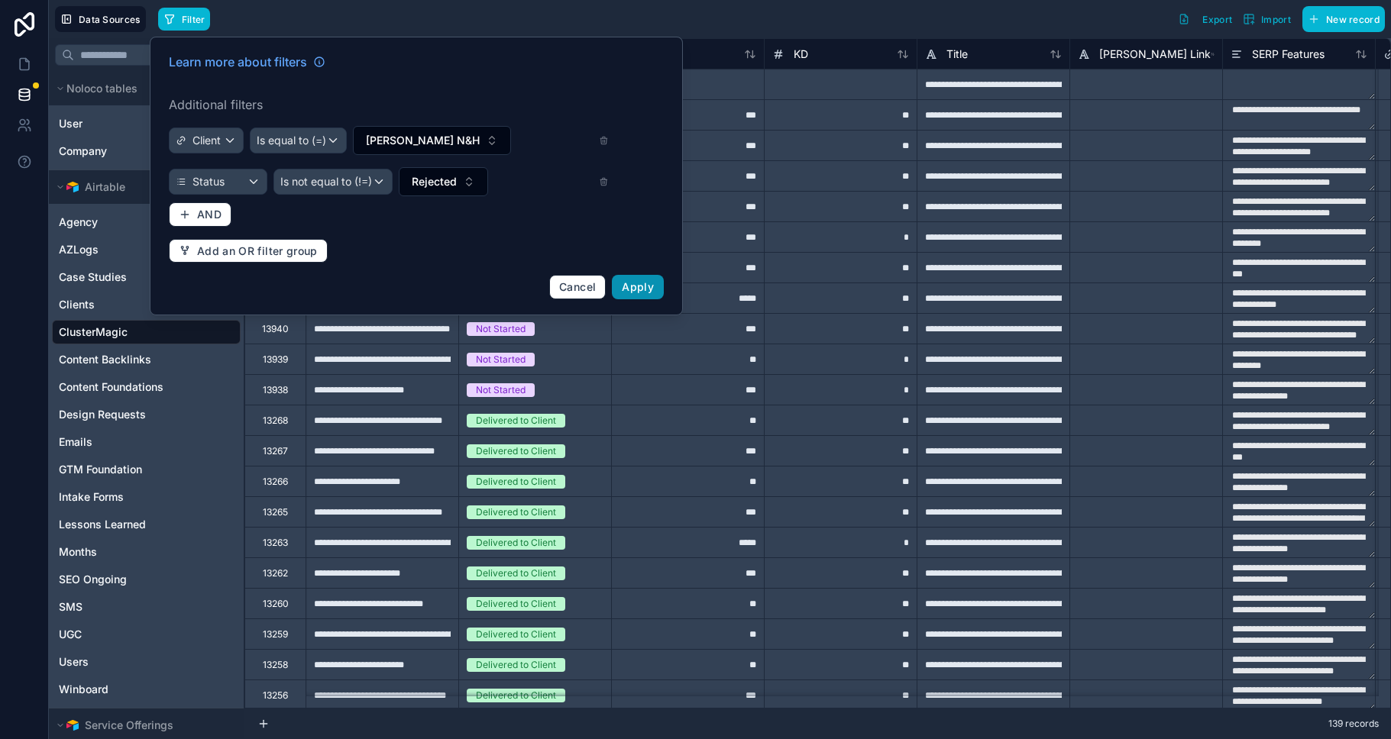
click at [647, 291] on span "Apply" at bounding box center [638, 286] width 32 height 13
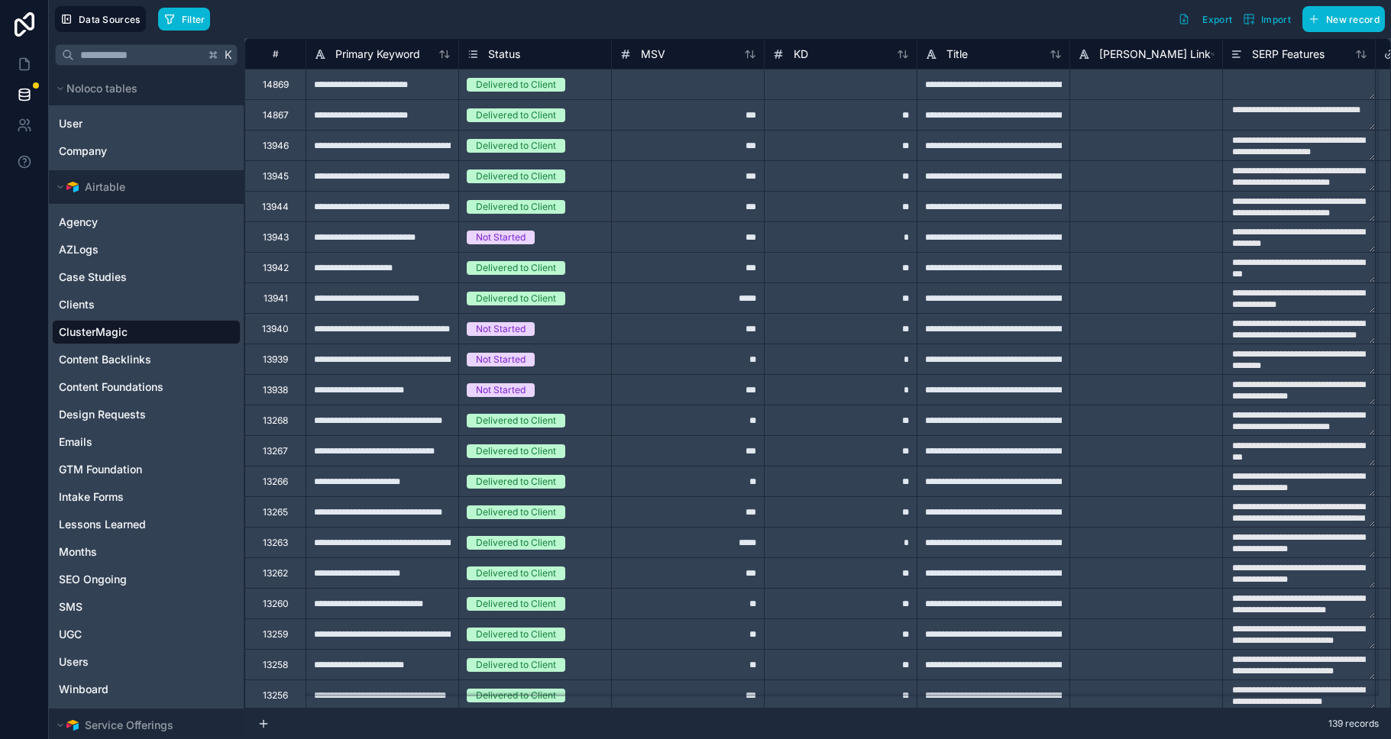
click at [471, 55] on icon at bounding box center [473, 54] width 12 height 18
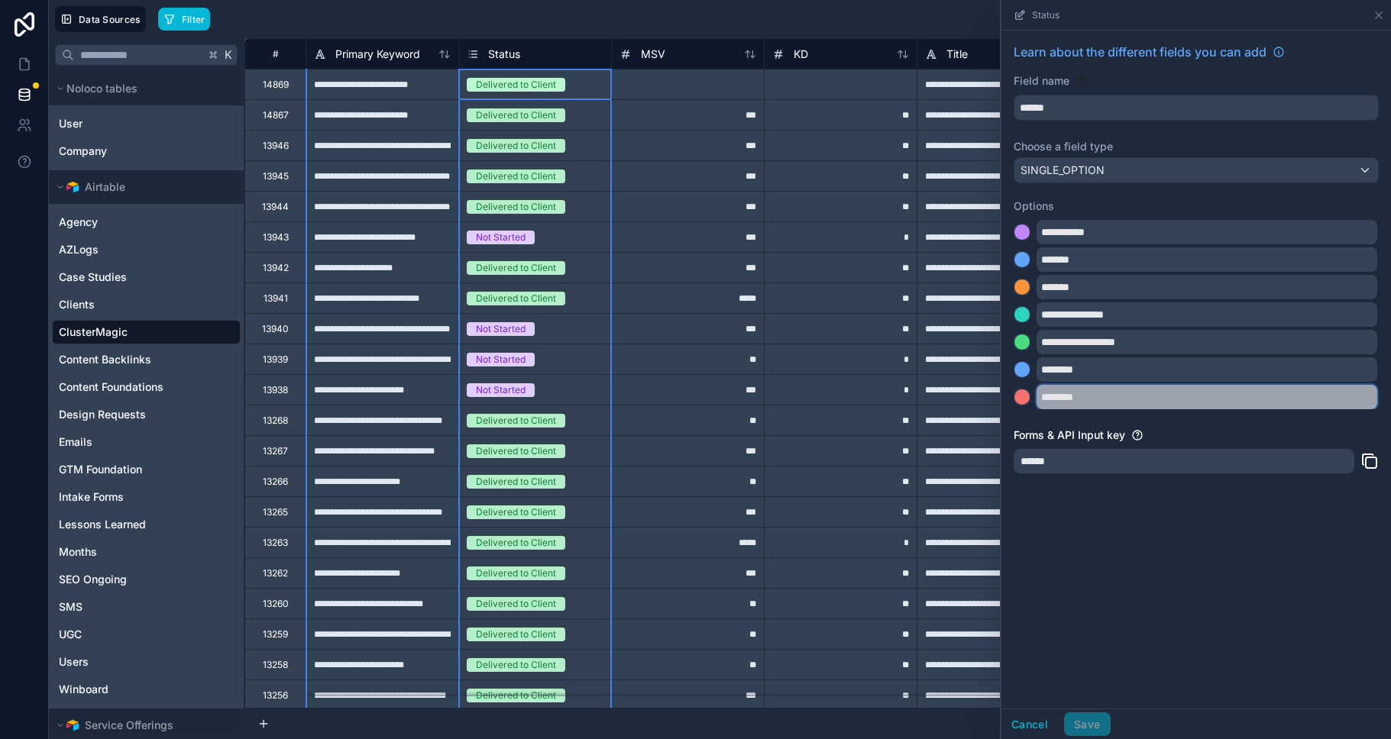
click at [982, 398] on input "********" at bounding box center [1207, 397] width 341 height 24
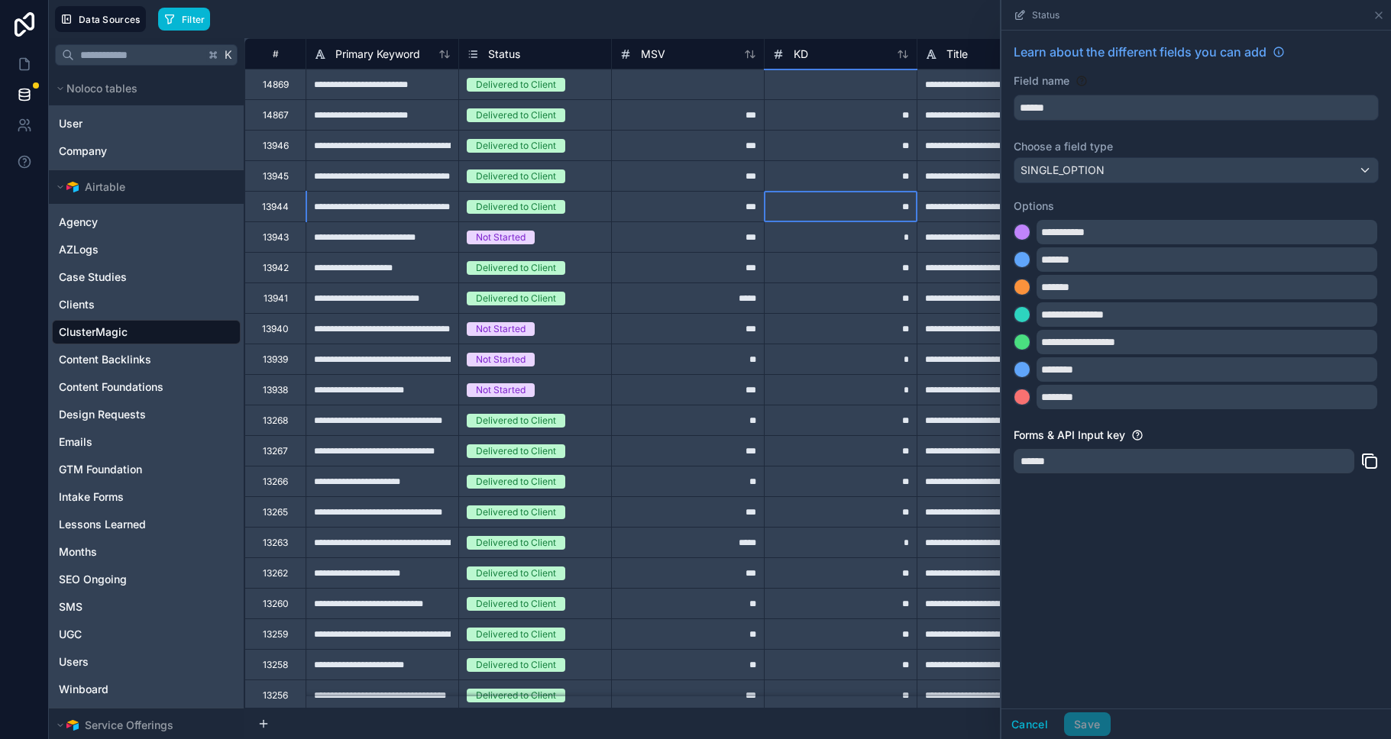
click at [843, 198] on div "**" at bounding box center [840, 206] width 153 height 31
click at [982, 723] on button "Cancel" at bounding box center [1030, 725] width 57 height 24
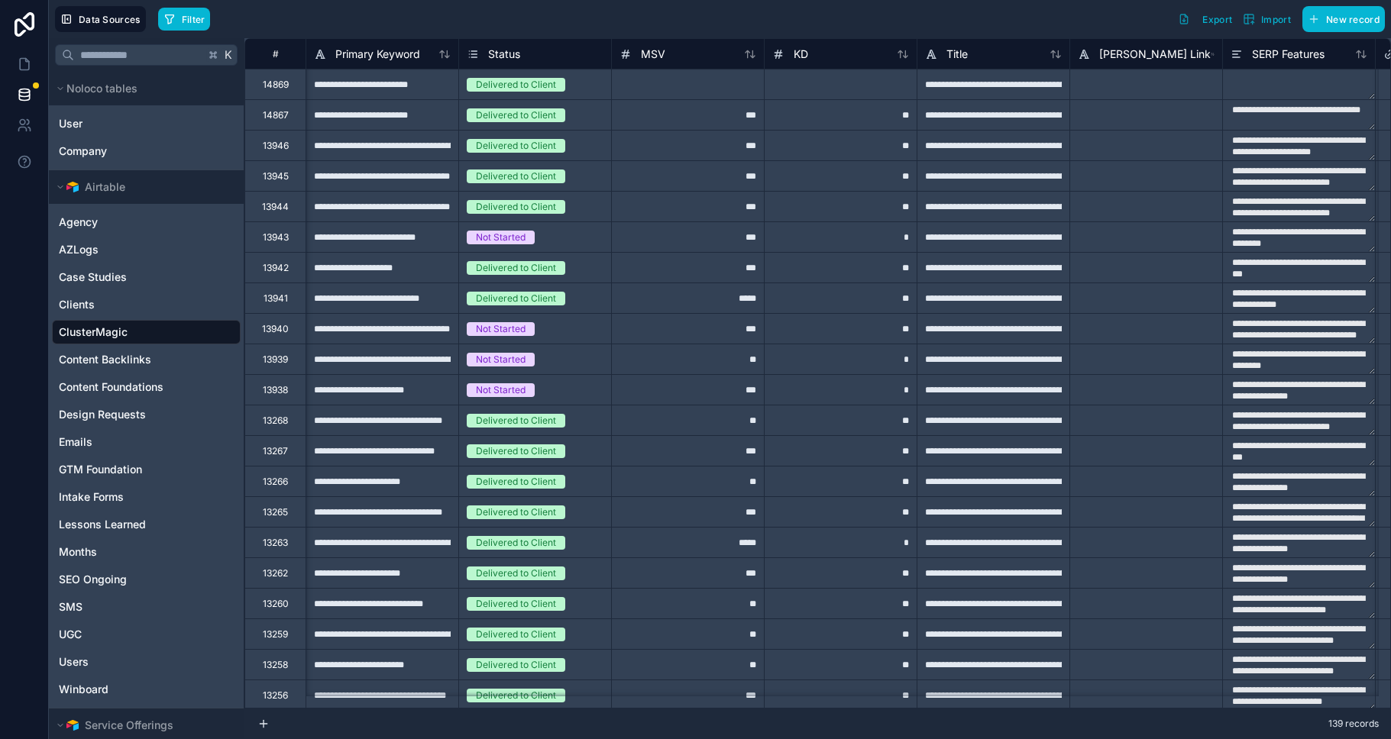
scroll to position [0, 762]
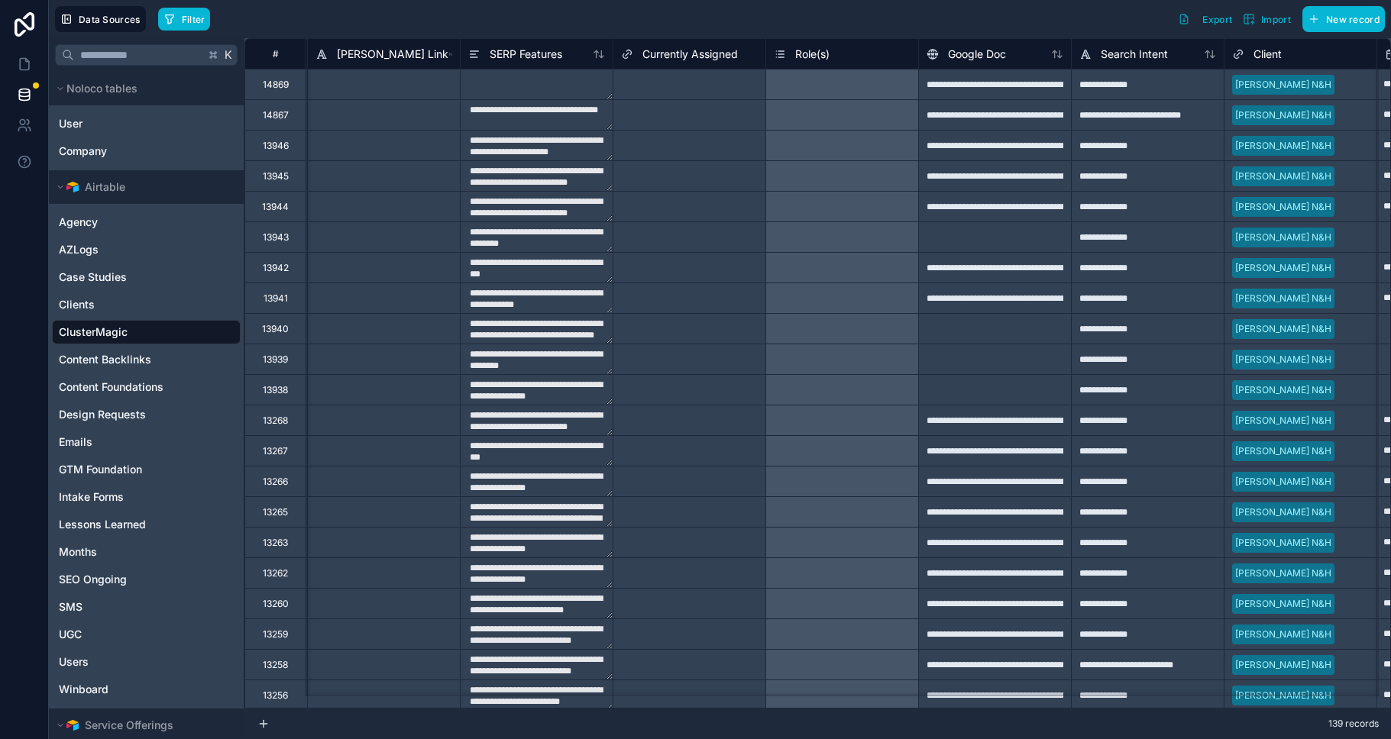
click at [982, 349] on div at bounding box center [994, 359] width 153 height 31
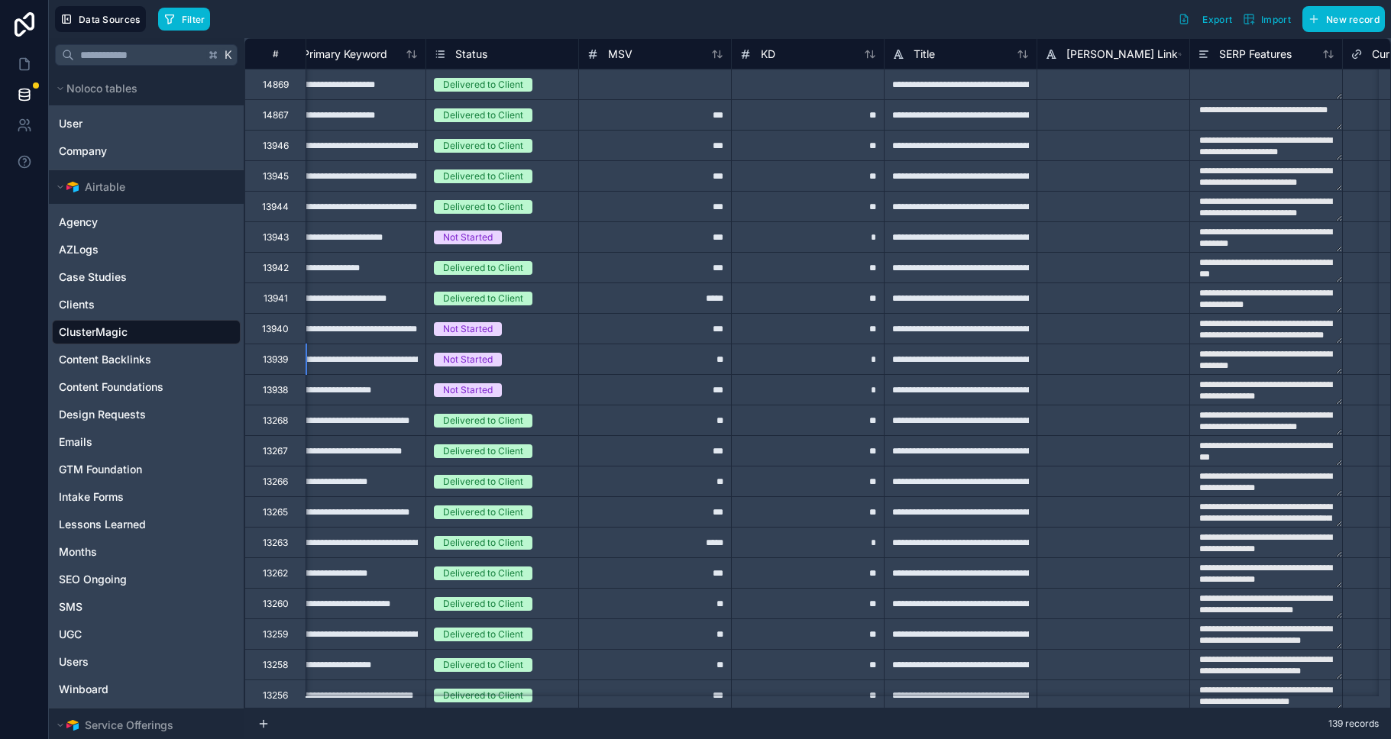
scroll to position [0, 0]
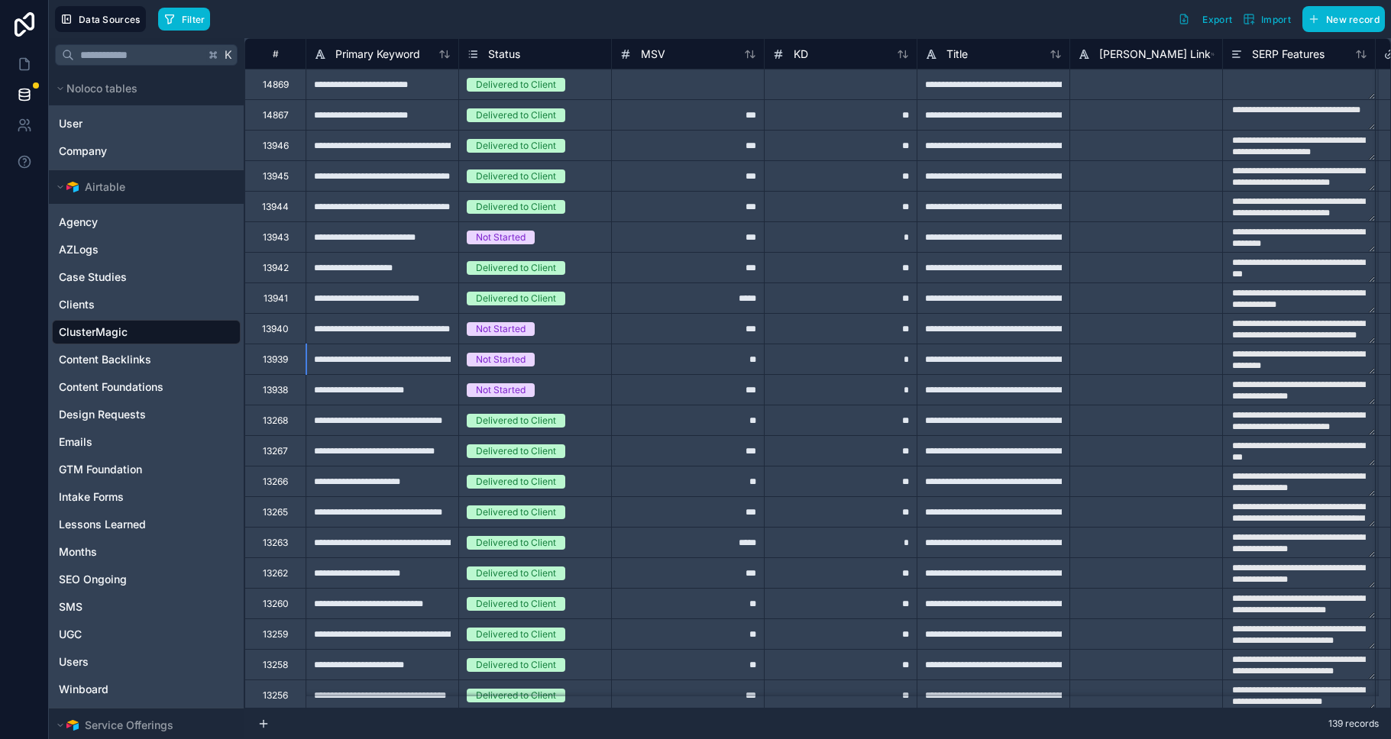
click at [364, 208] on div "**********" at bounding box center [382, 206] width 153 height 31
click at [982, 31] on button "Export" at bounding box center [1205, 19] width 65 height 26
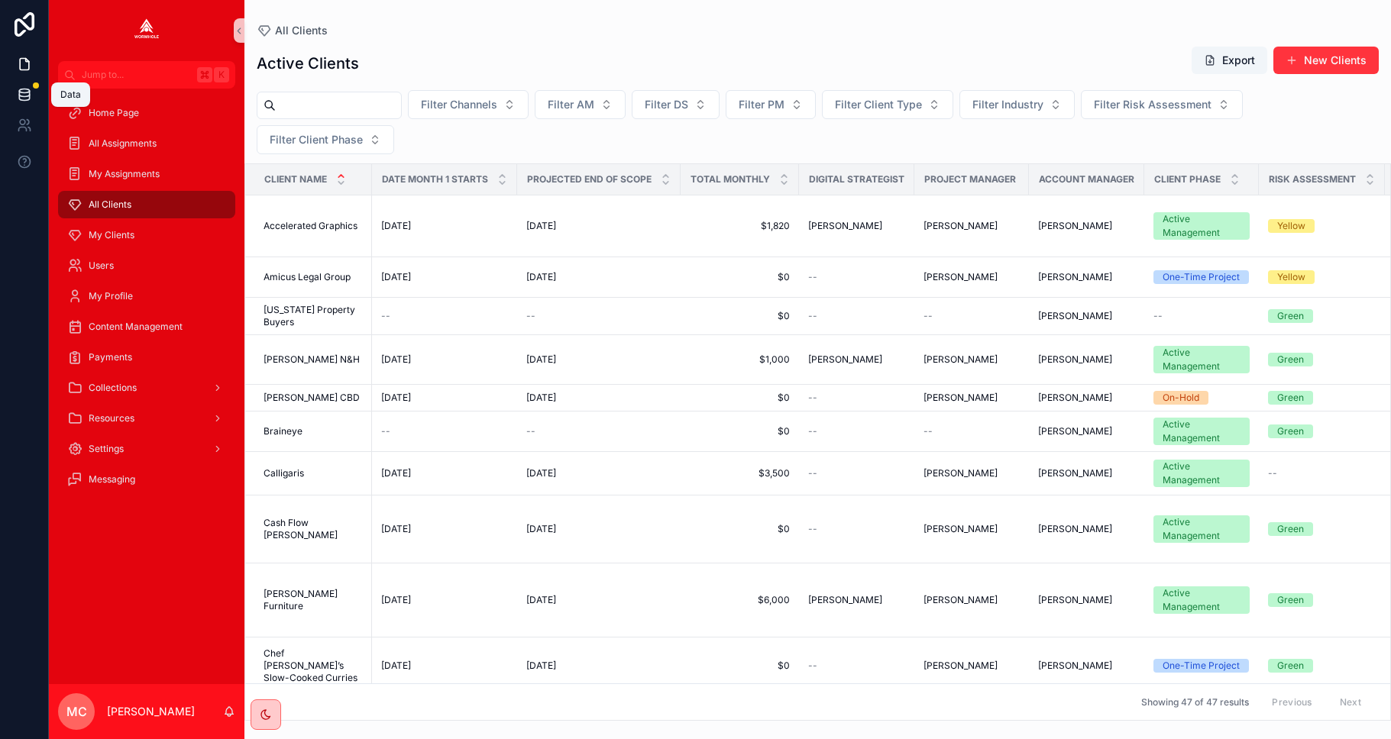
click at [25, 96] on icon at bounding box center [24, 94] width 10 height 6
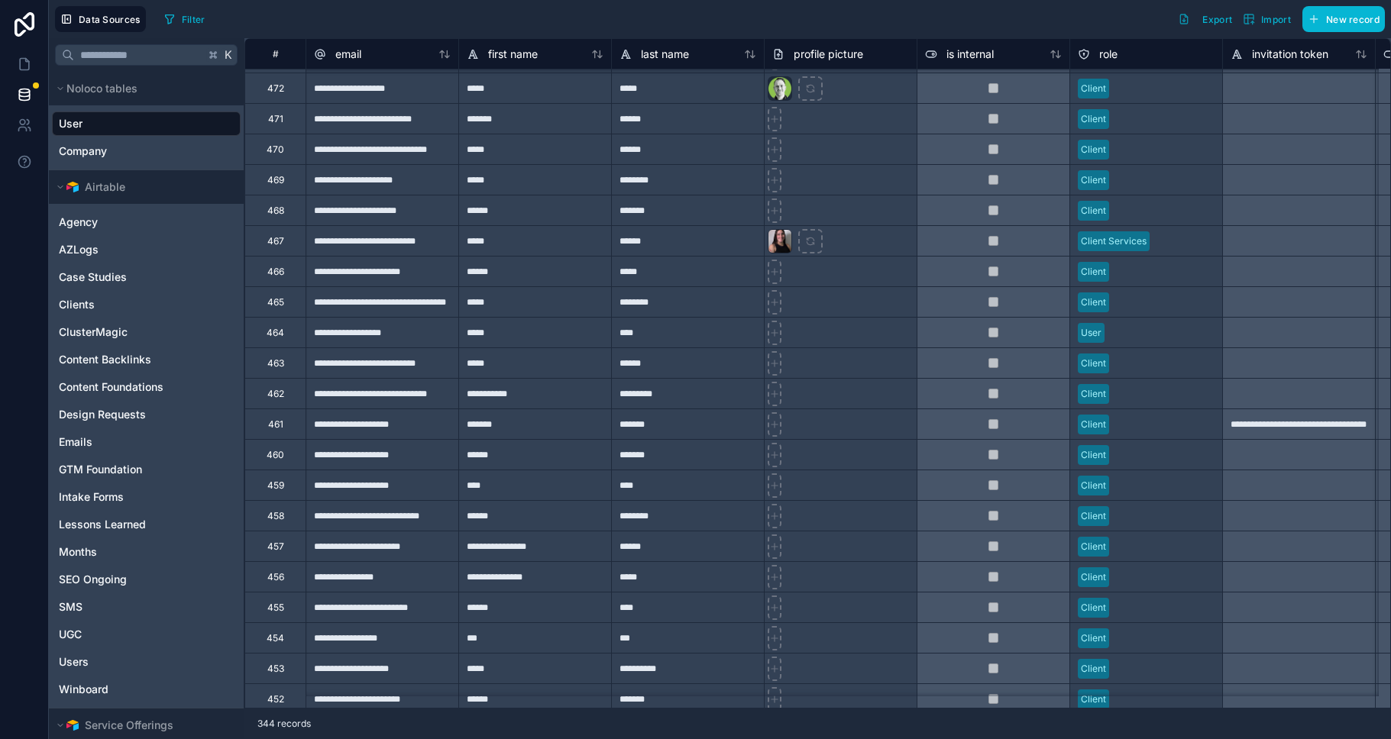
scroll to position [146, 0]
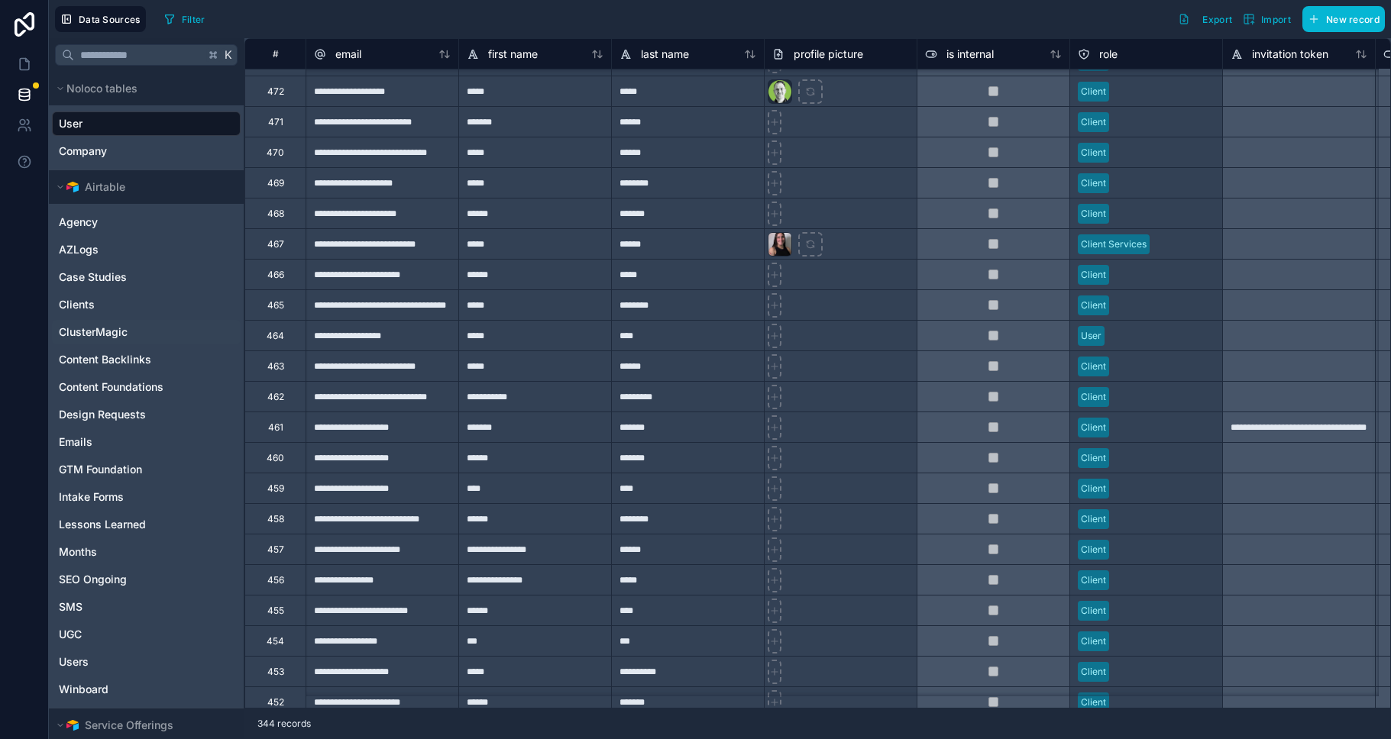
click at [106, 334] on span "ClusterMagic" at bounding box center [93, 332] width 69 height 15
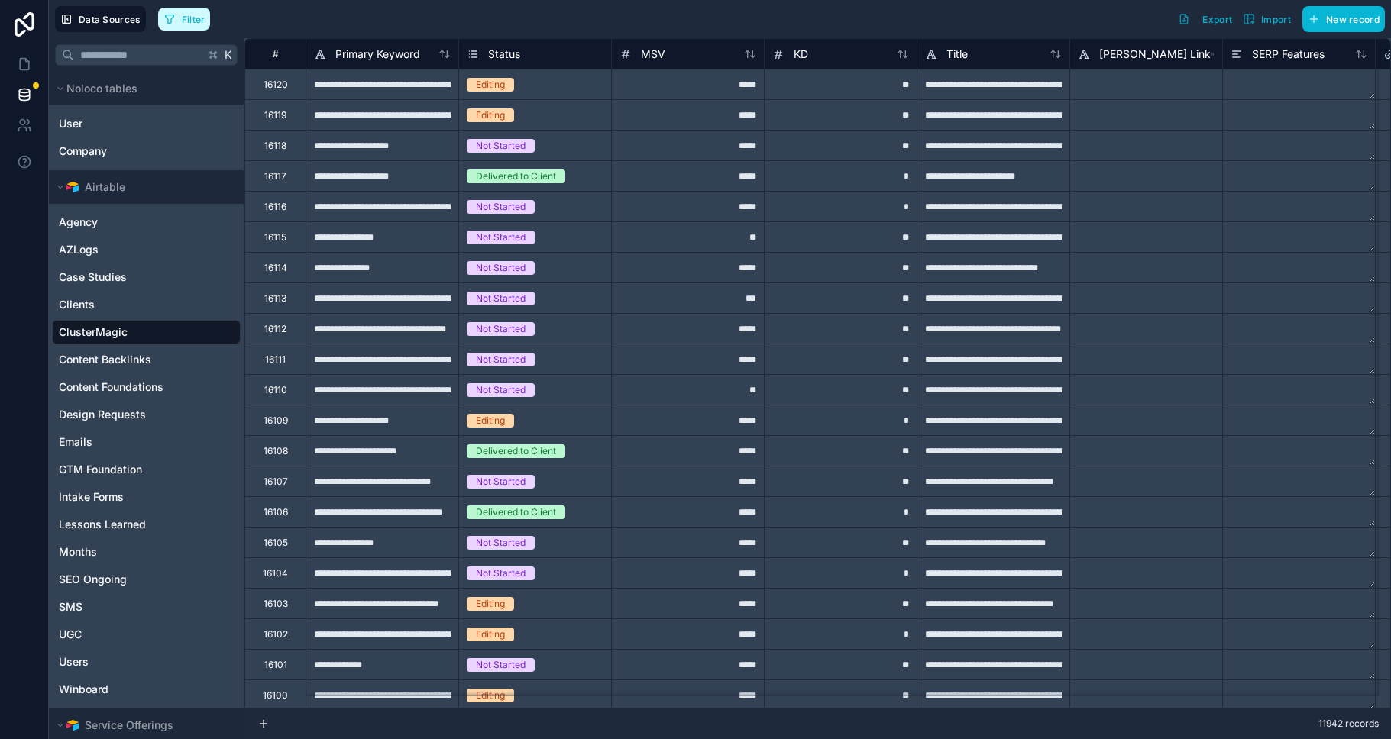
click at [183, 21] on span "Filter" at bounding box center [194, 19] width 24 height 11
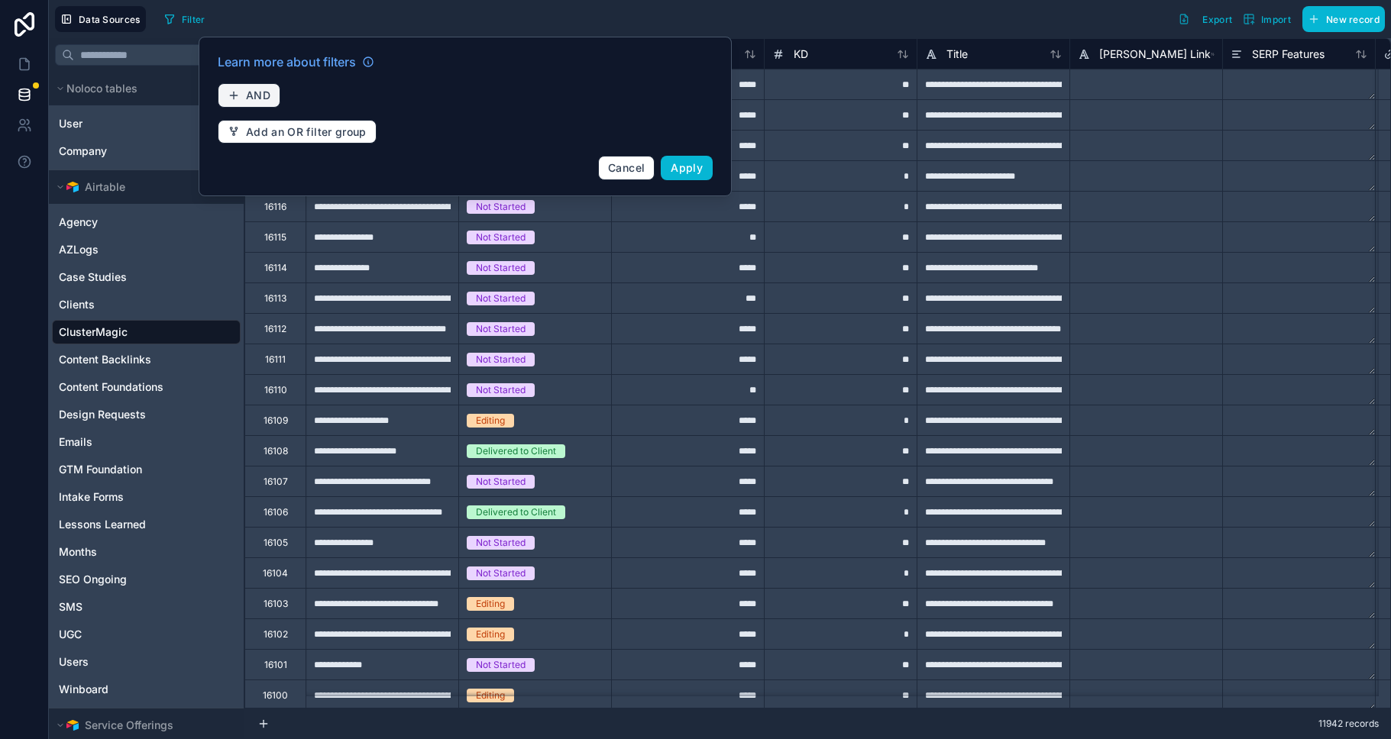
click at [257, 90] on span "AND" at bounding box center [258, 96] width 24 height 14
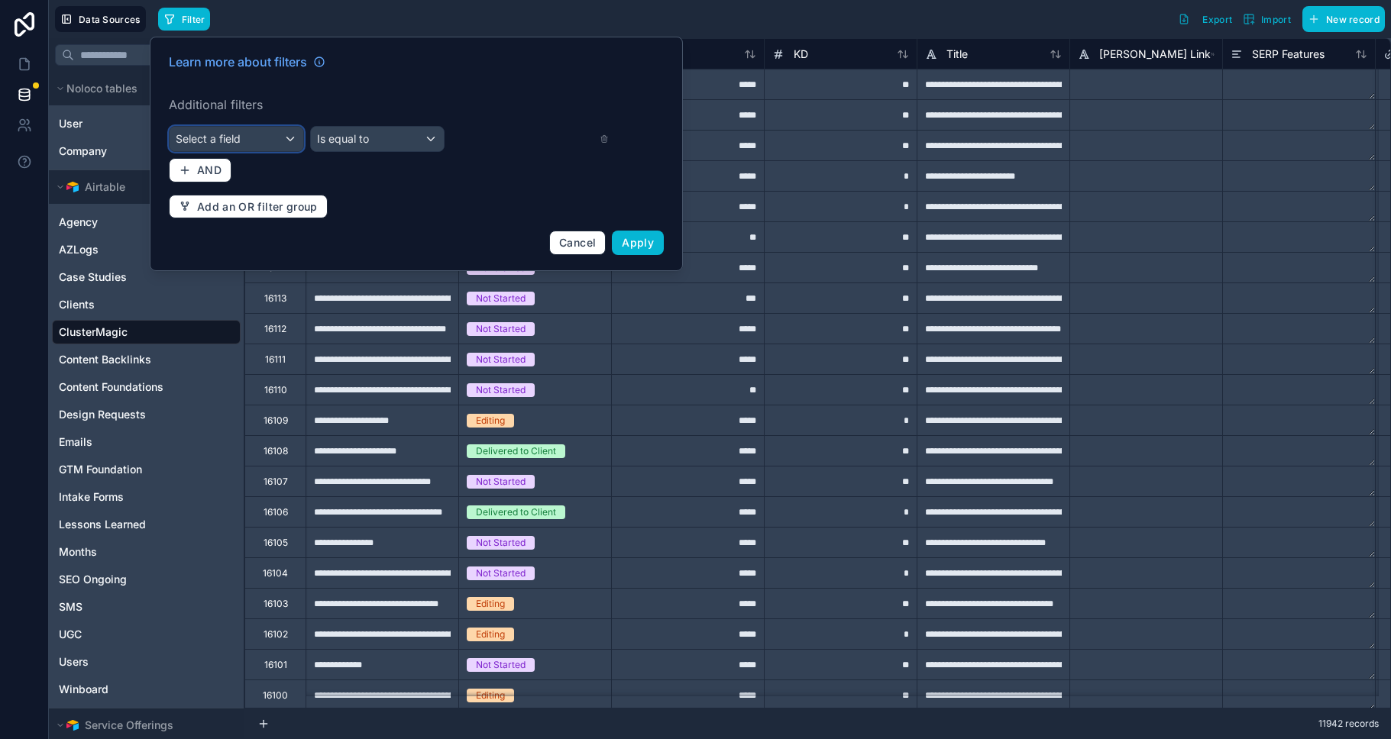
click at [212, 144] on span "Select a field" at bounding box center [208, 138] width 65 height 13
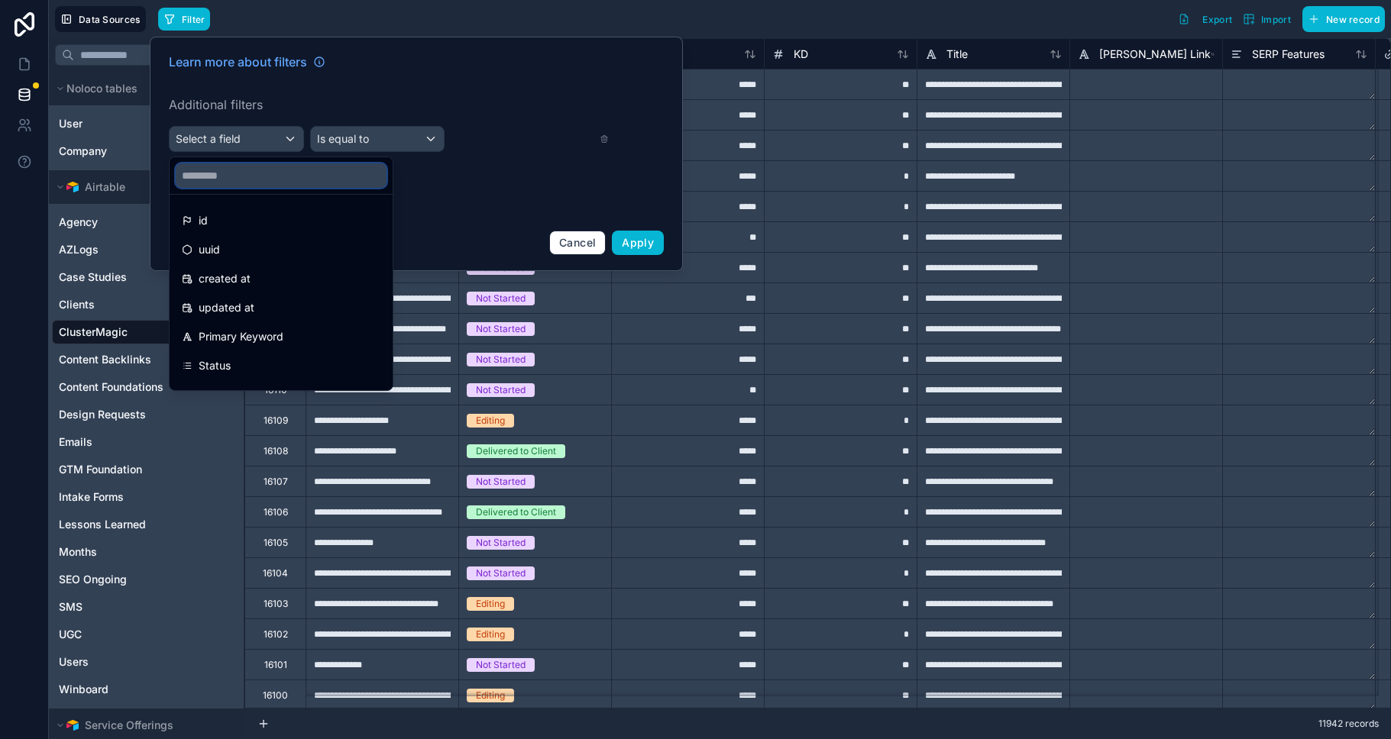
click at [210, 178] on input "text" at bounding box center [281, 175] width 211 height 24
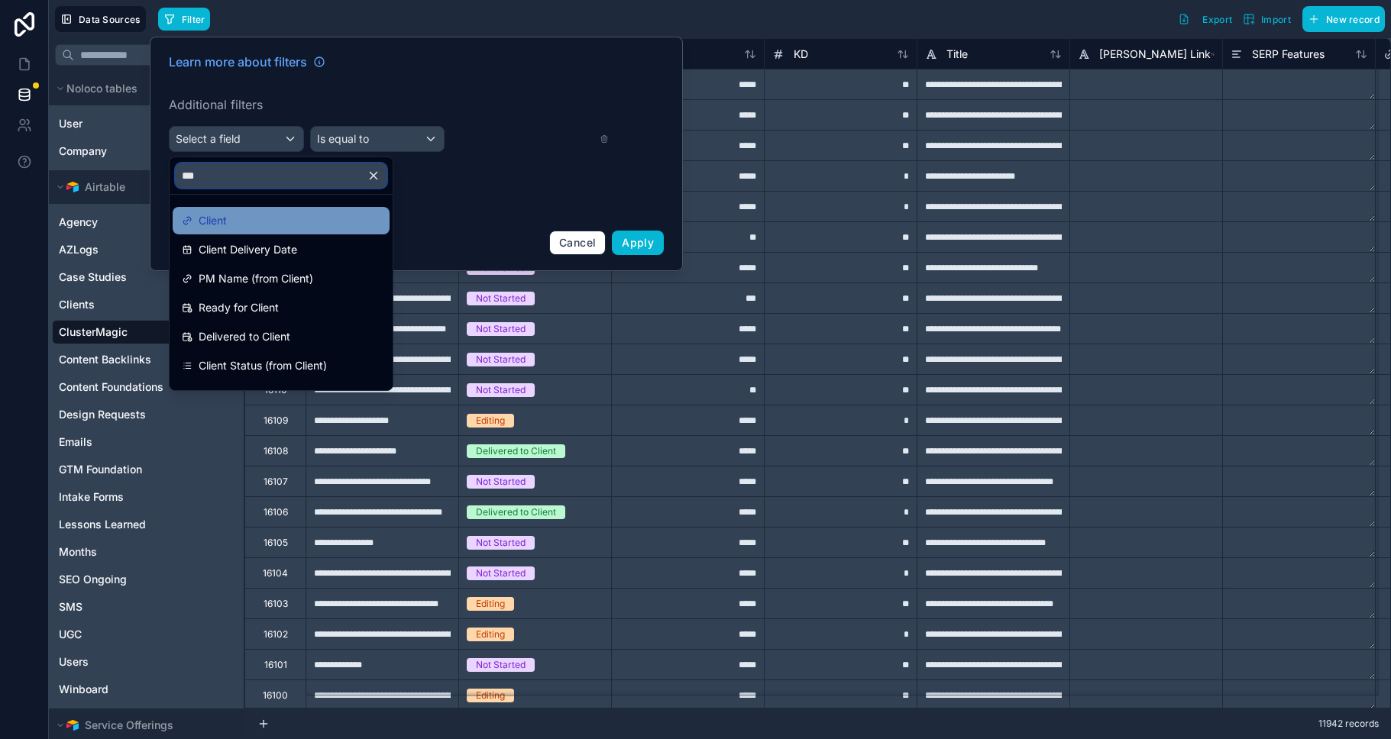
type input "***"
click at [216, 215] on span "Client" at bounding box center [213, 221] width 28 height 18
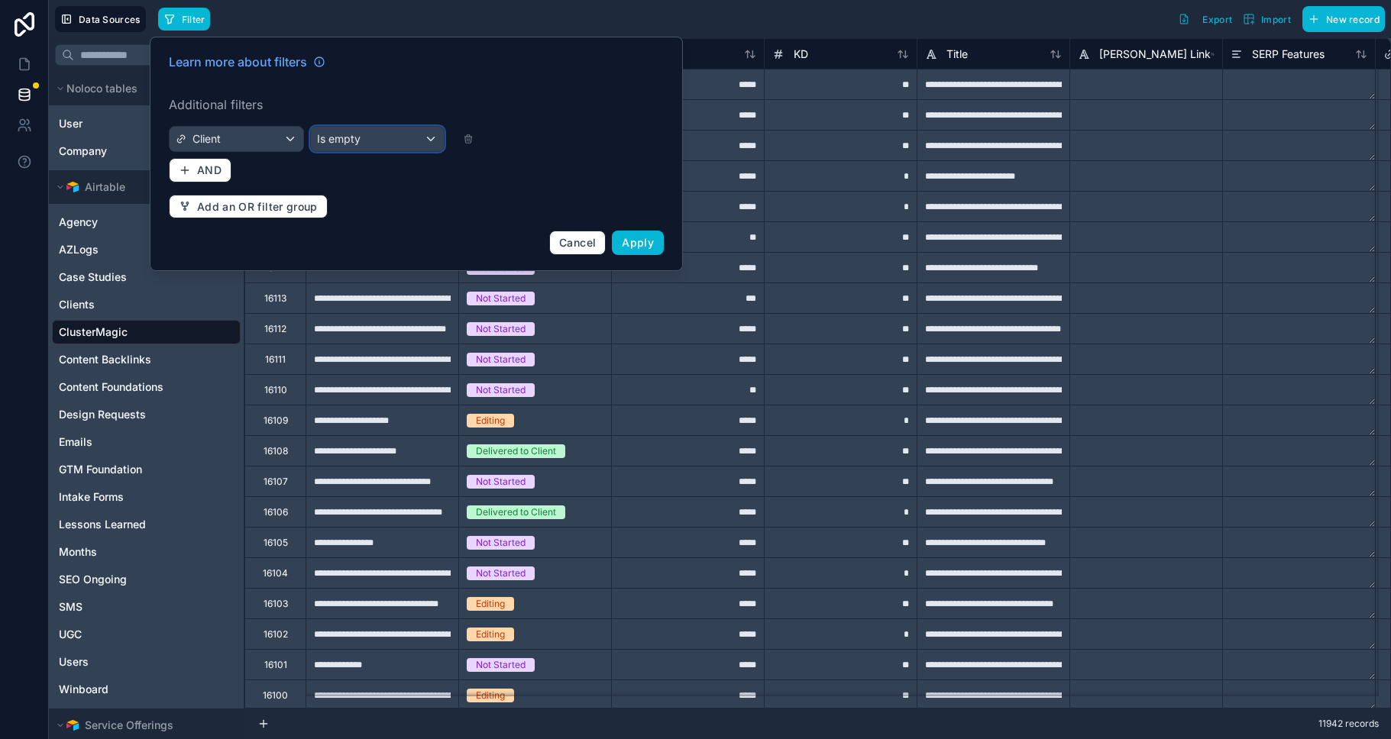
click at [361, 138] on div "Is empty" at bounding box center [378, 139] width 134 height 24
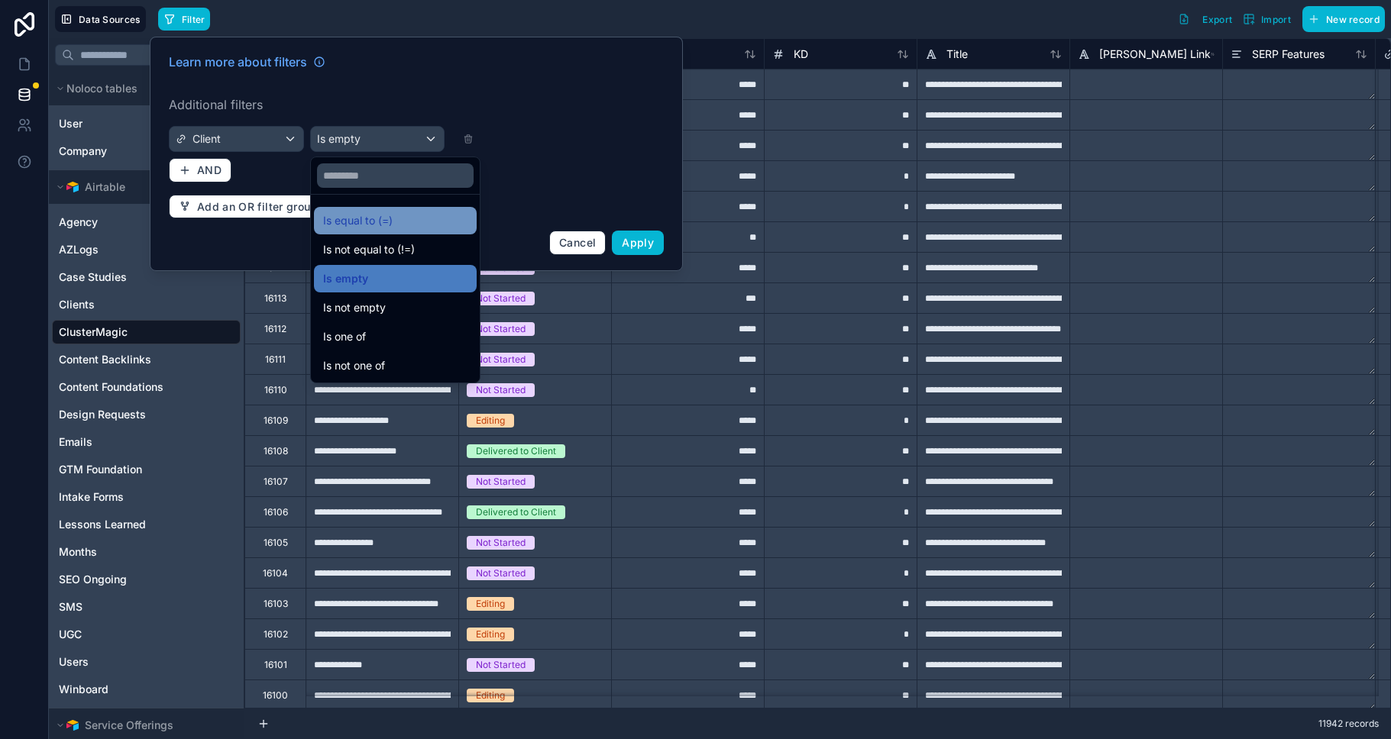
click at [354, 215] on span "Is equal to (=)" at bounding box center [358, 221] width 70 height 18
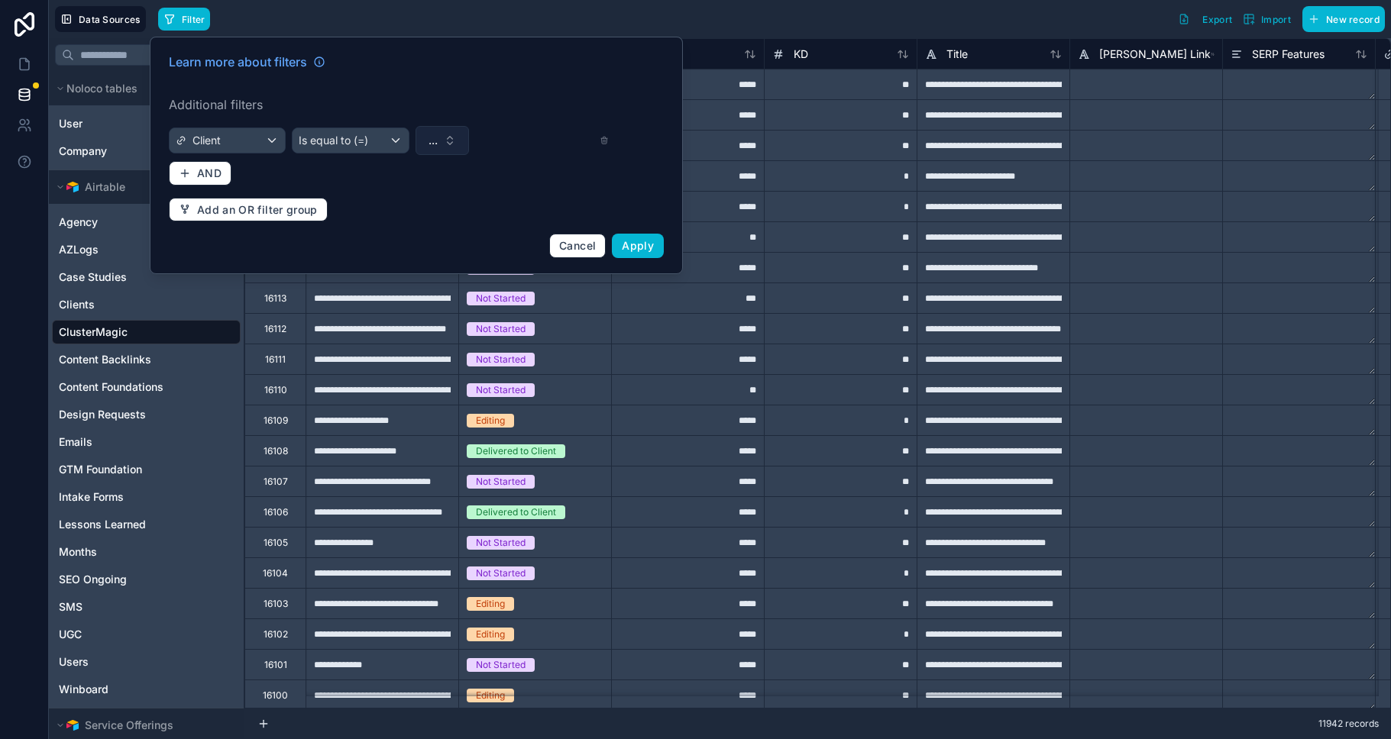
click at [435, 141] on span "..." at bounding box center [433, 140] width 9 height 15
type input "*****"
click at [378, 207] on span "[PERSON_NAME] N&H" at bounding box center [414, 202] width 114 height 15
click at [634, 243] on span "Apply" at bounding box center [638, 245] width 32 height 13
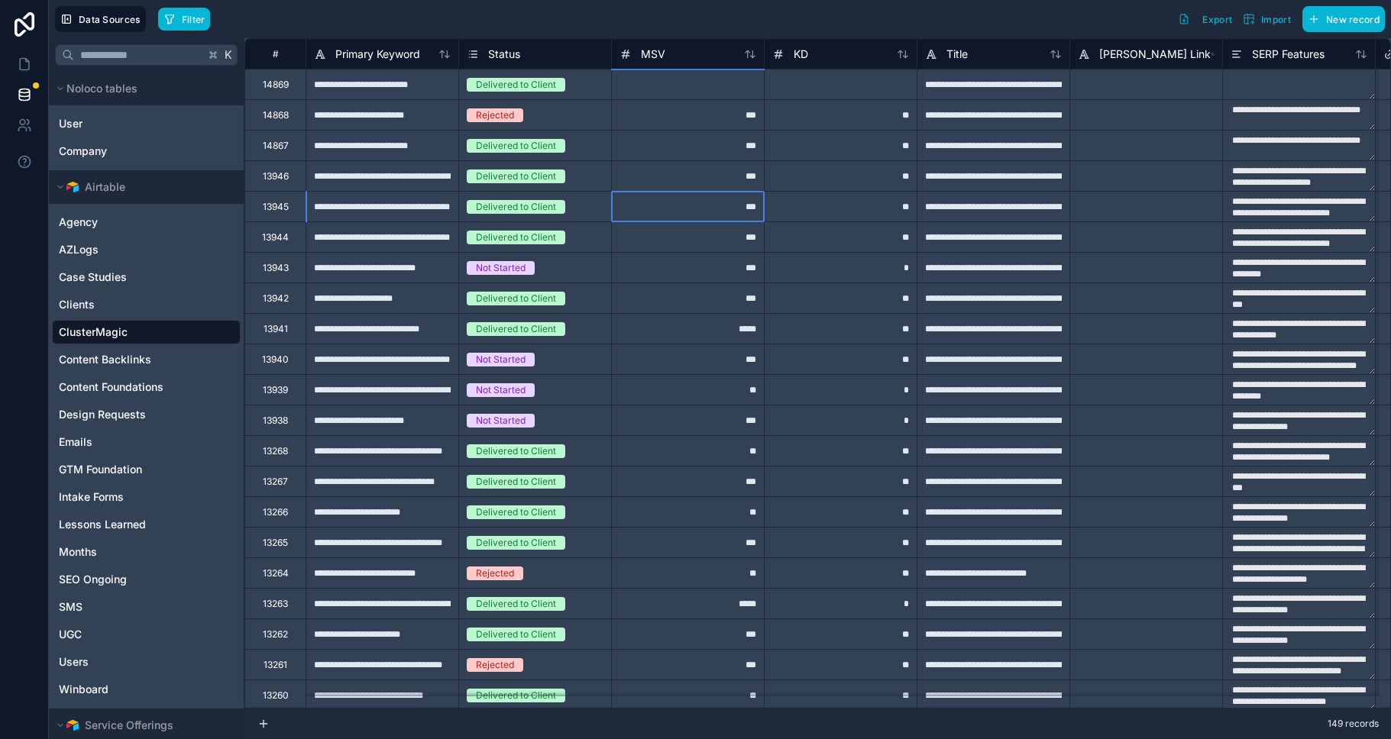
click at [701, 199] on div "***" at bounding box center [687, 206] width 153 height 31
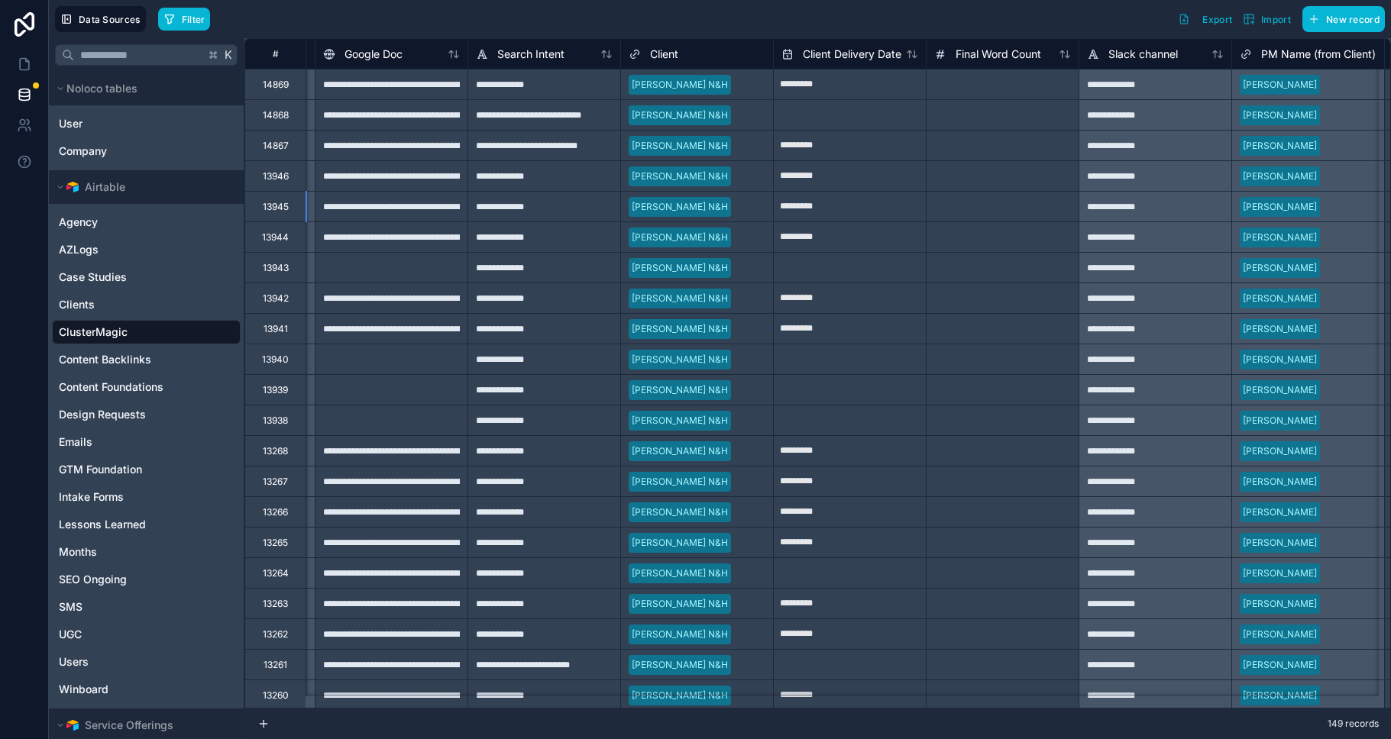
scroll to position [0, 1367]
click at [906, 57] on icon at bounding box center [910, 54] width 12 height 12
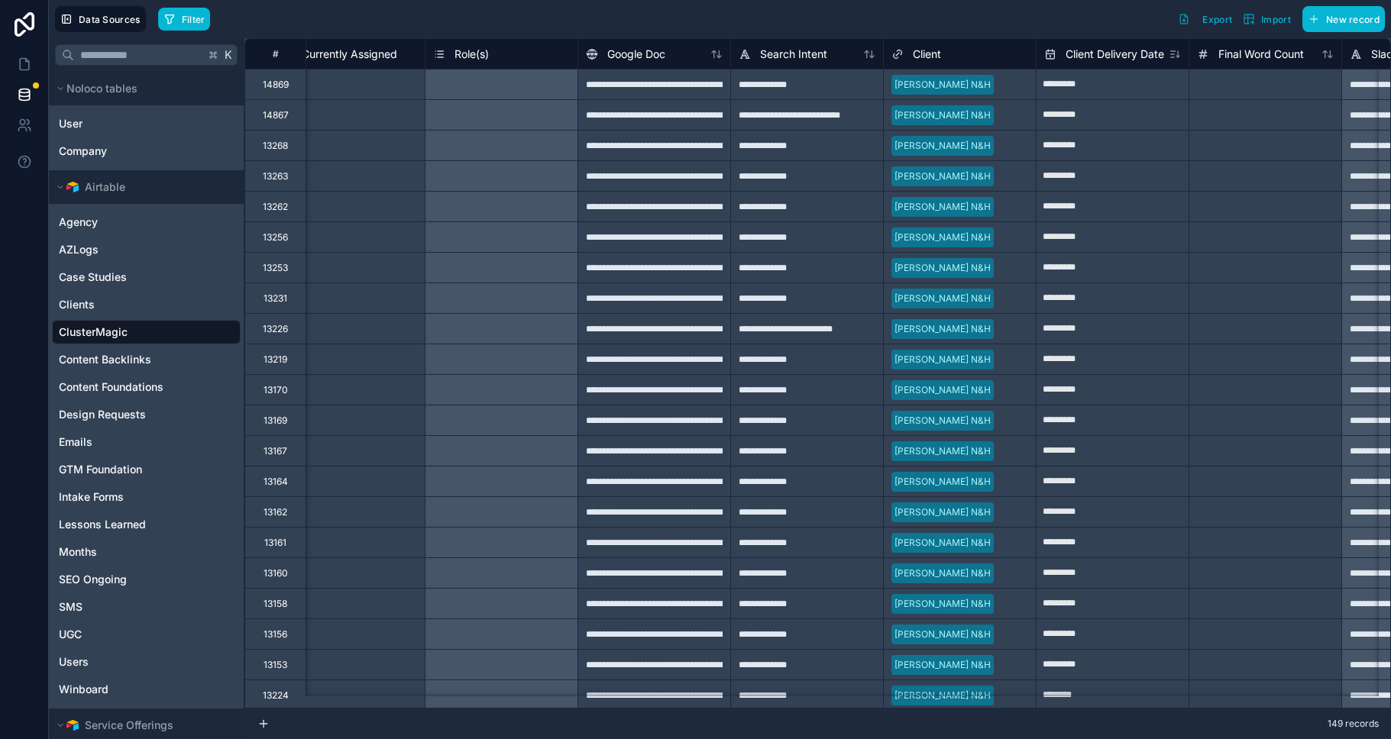
scroll to position [0, 1109]
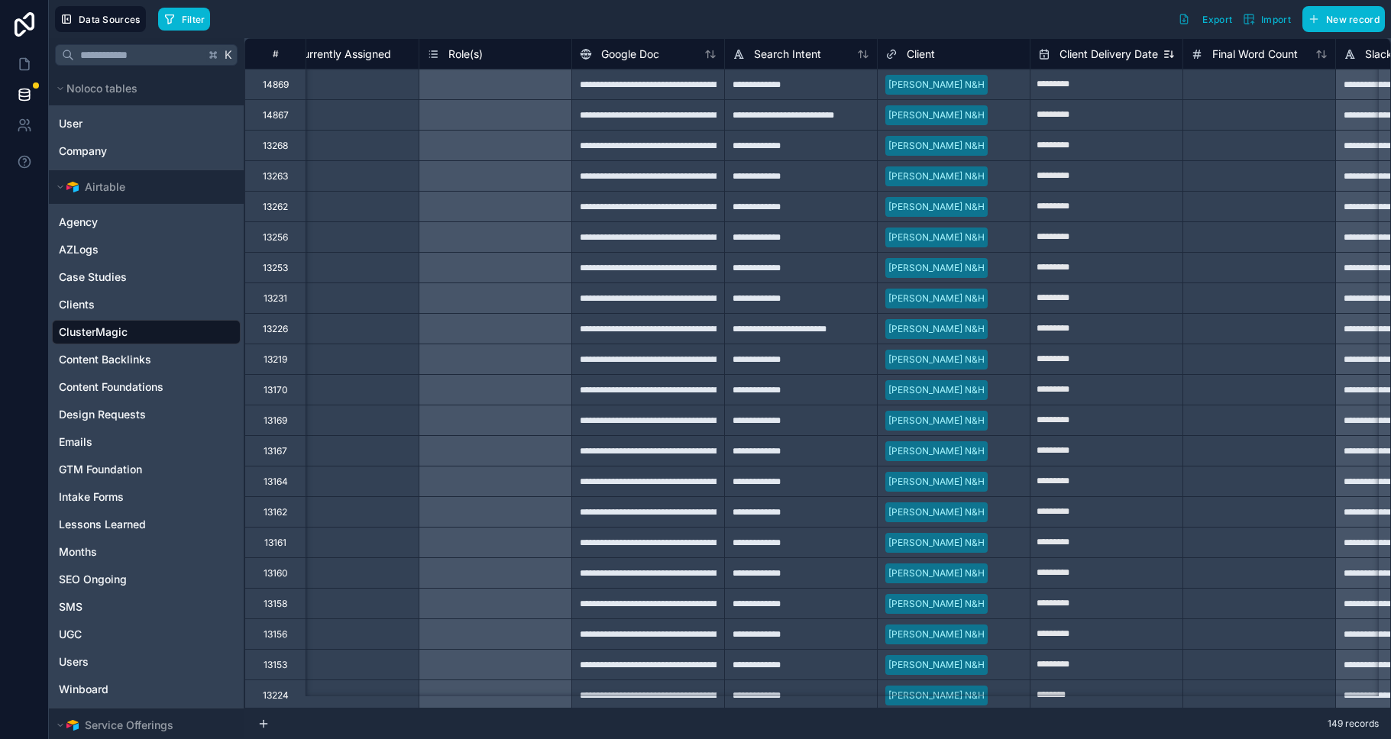
click at [1172, 54] on icon at bounding box center [1172, 54] width 0 height 6
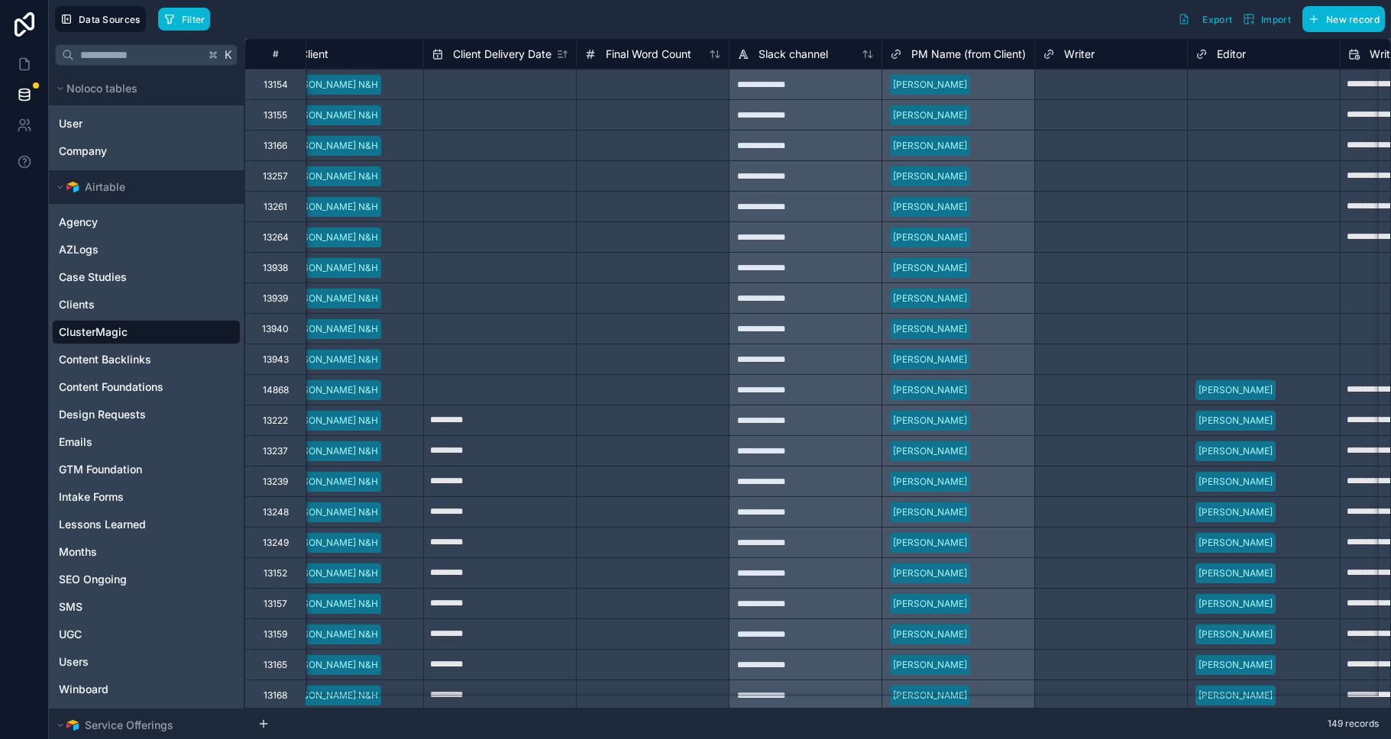
scroll to position [0, 1708]
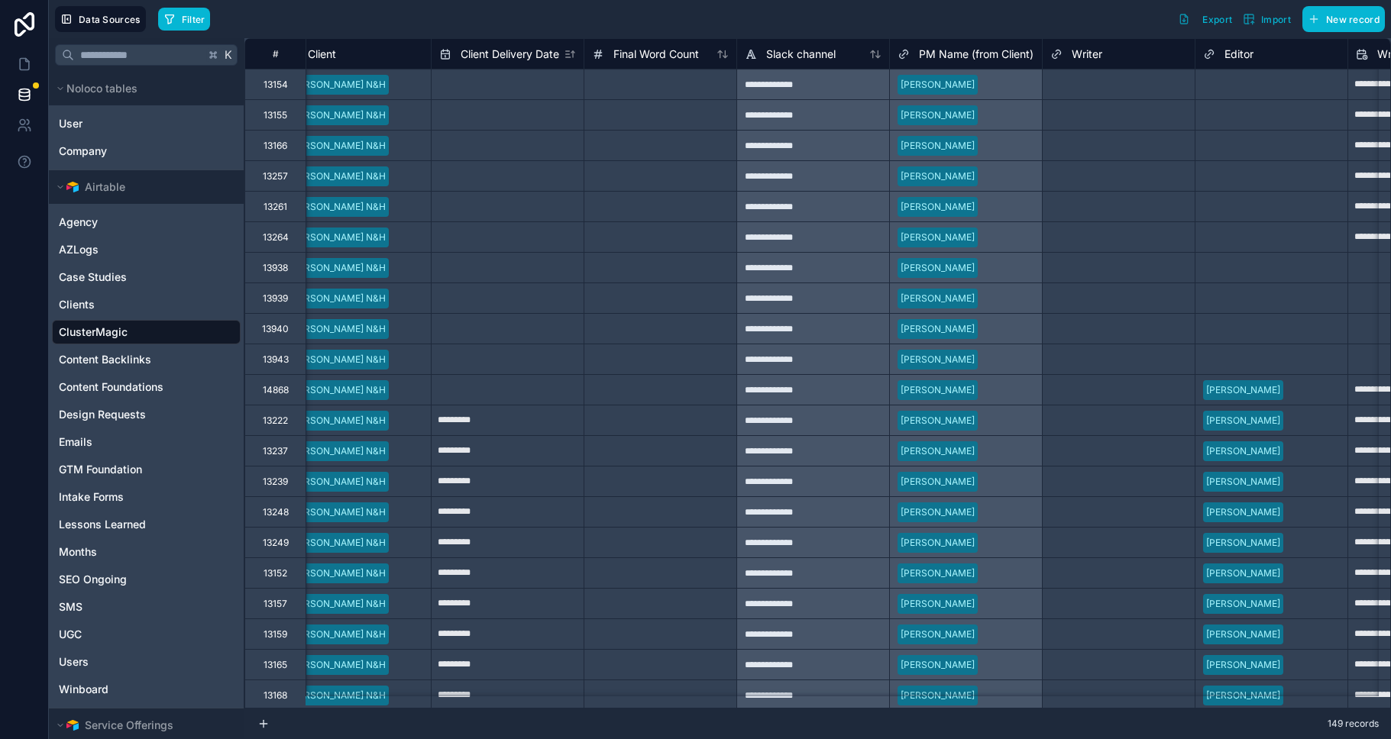
click at [481, 421] on input "*********" at bounding box center [508, 421] width 152 height 24
select select "****"
select select "*"
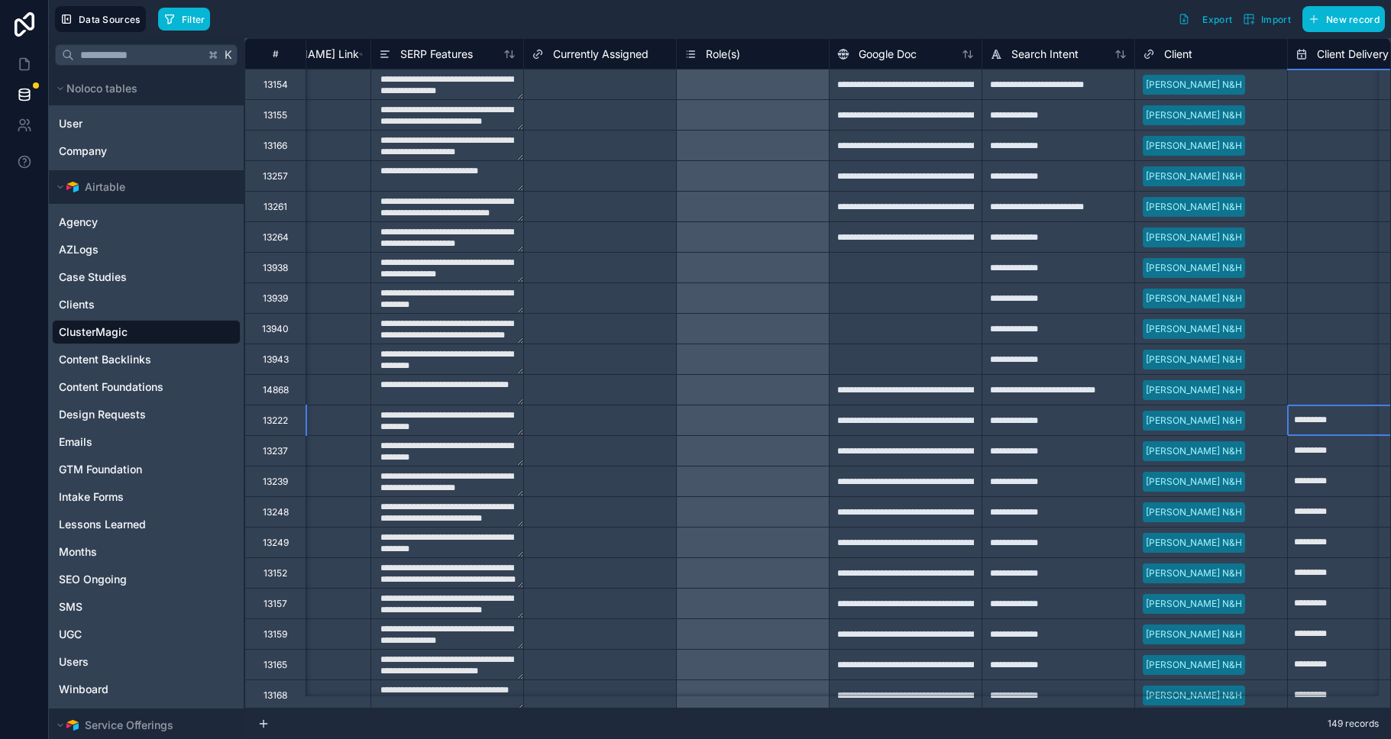
scroll to position [0, 937]
